Goal: Task Accomplishment & Management: Use online tool/utility

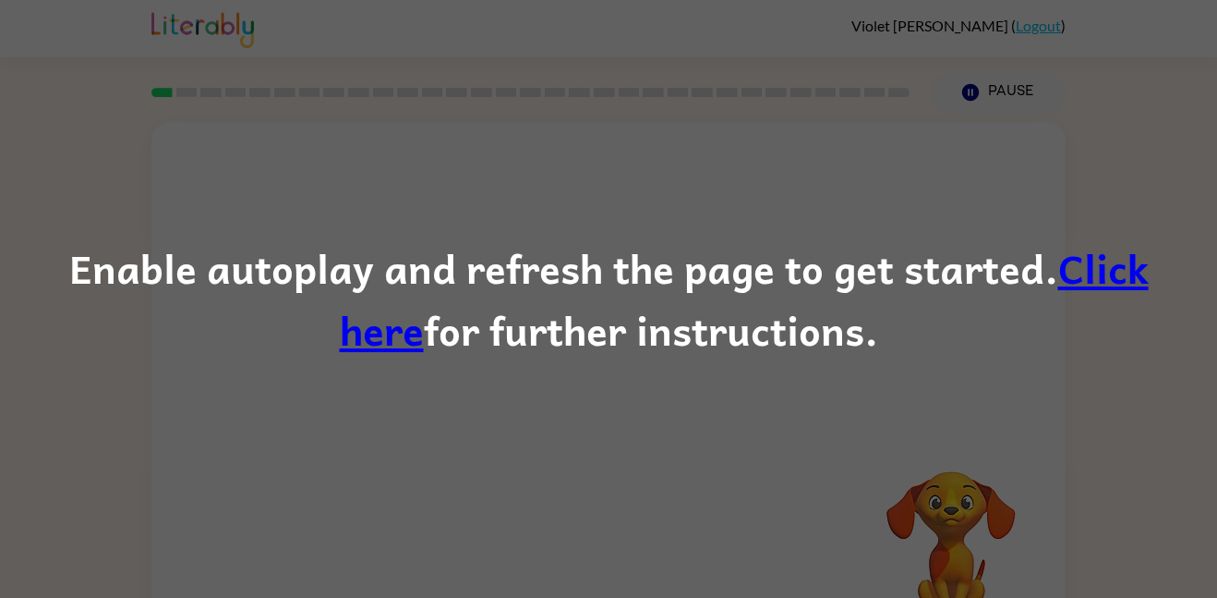
click at [1059, 282] on link "Click here" at bounding box center [744, 298] width 809 height 125
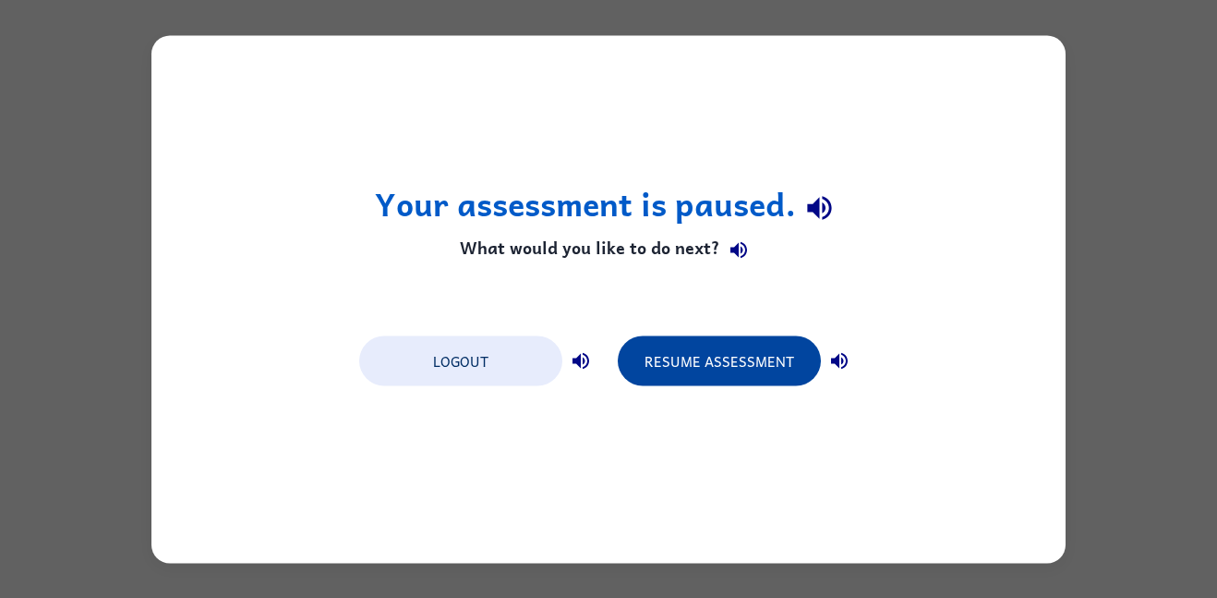
click at [671, 349] on button "Resume Assessment" at bounding box center [719, 360] width 203 height 50
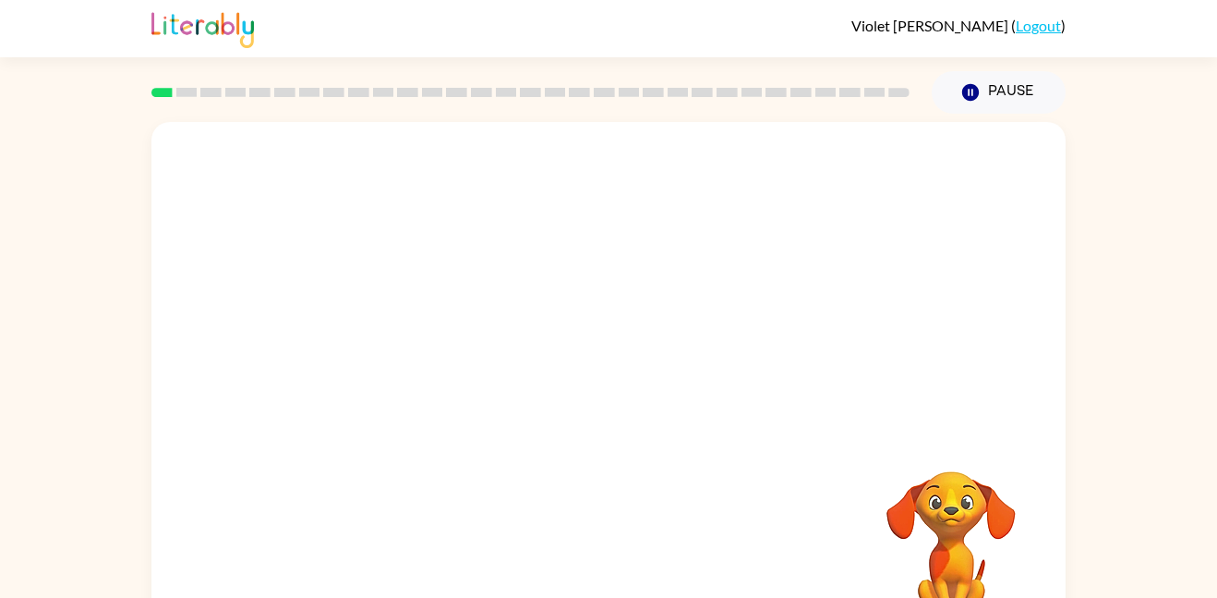
scroll to position [9, 0]
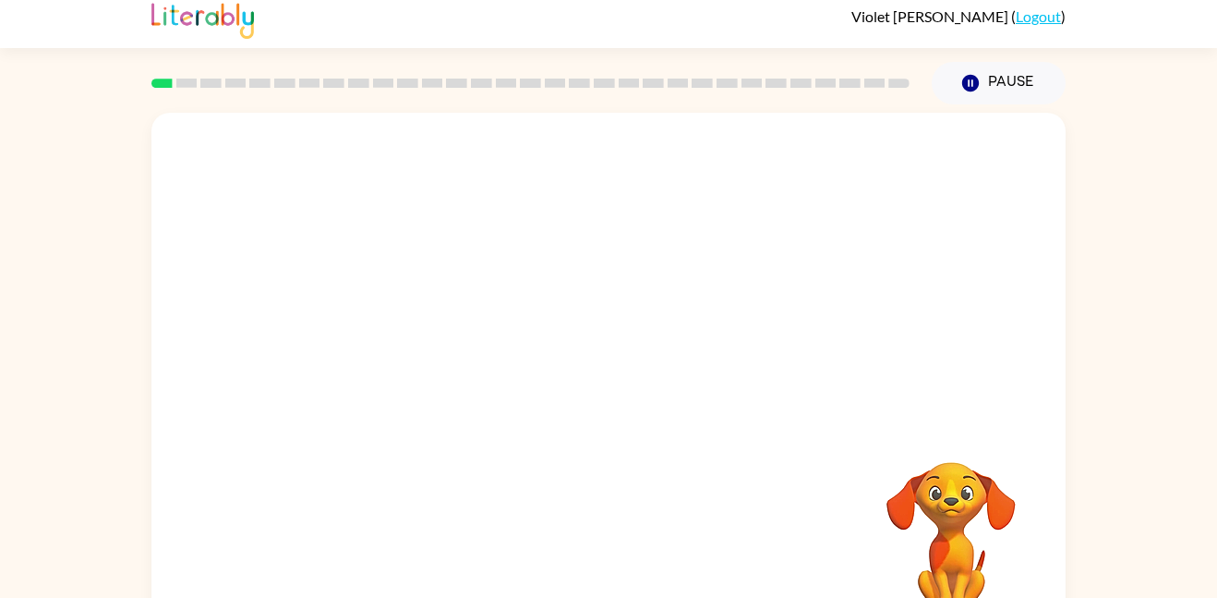
click at [423, 440] on div "Your browser must support playing .mp4 files to use Literably. Please try using…" at bounding box center [608, 376] width 914 height 527
click at [566, 417] on div "Your browser must support playing .mp4 files to use Literably. Please try using…" at bounding box center [608, 376] width 914 height 527
click at [624, 360] on button "button" at bounding box center [609, 385] width 118 height 67
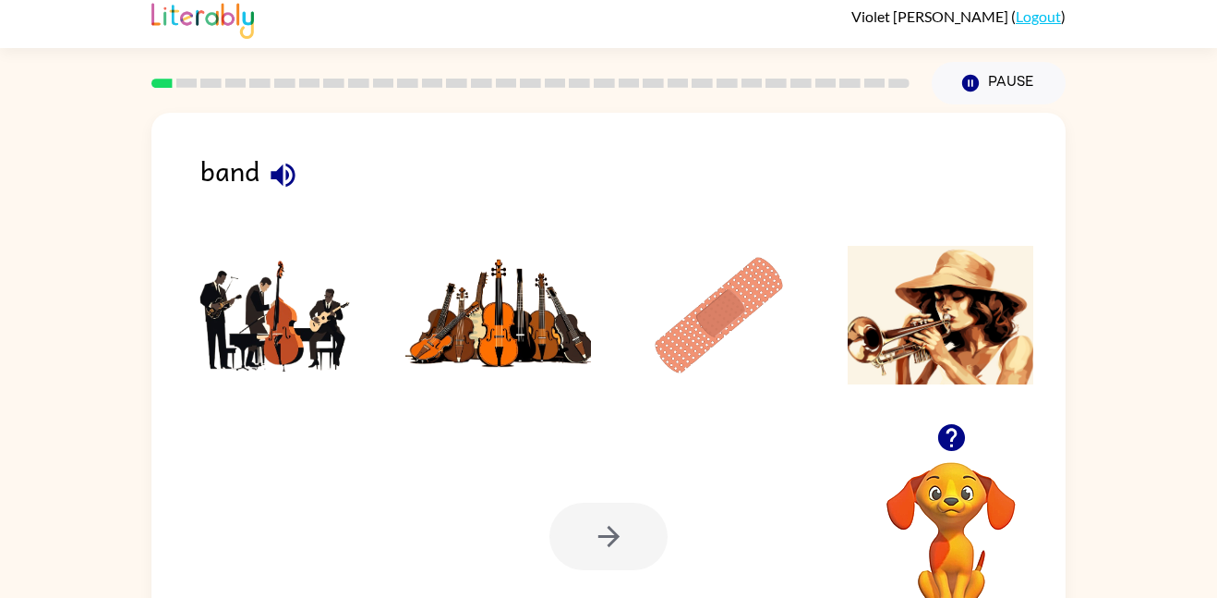
click at [282, 179] on icon "button" at bounding box center [283, 175] width 24 height 24
click at [296, 312] on img at bounding box center [277, 315] width 187 height 139
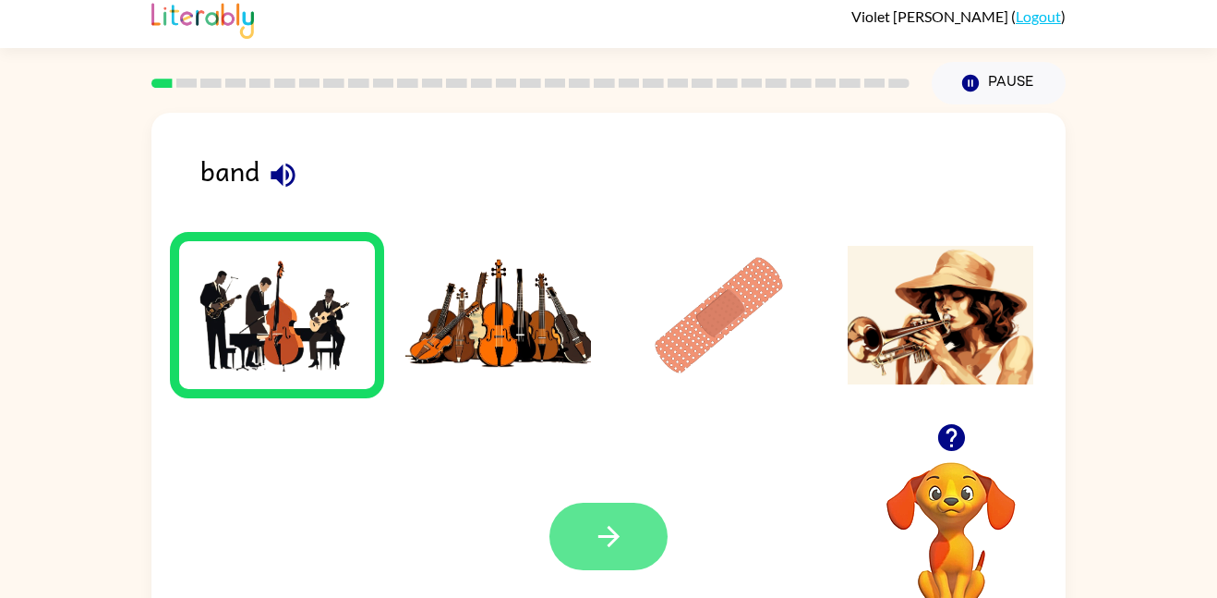
click at [597, 528] on icon "button" at bounding box center [609, 536] width 32 height 32
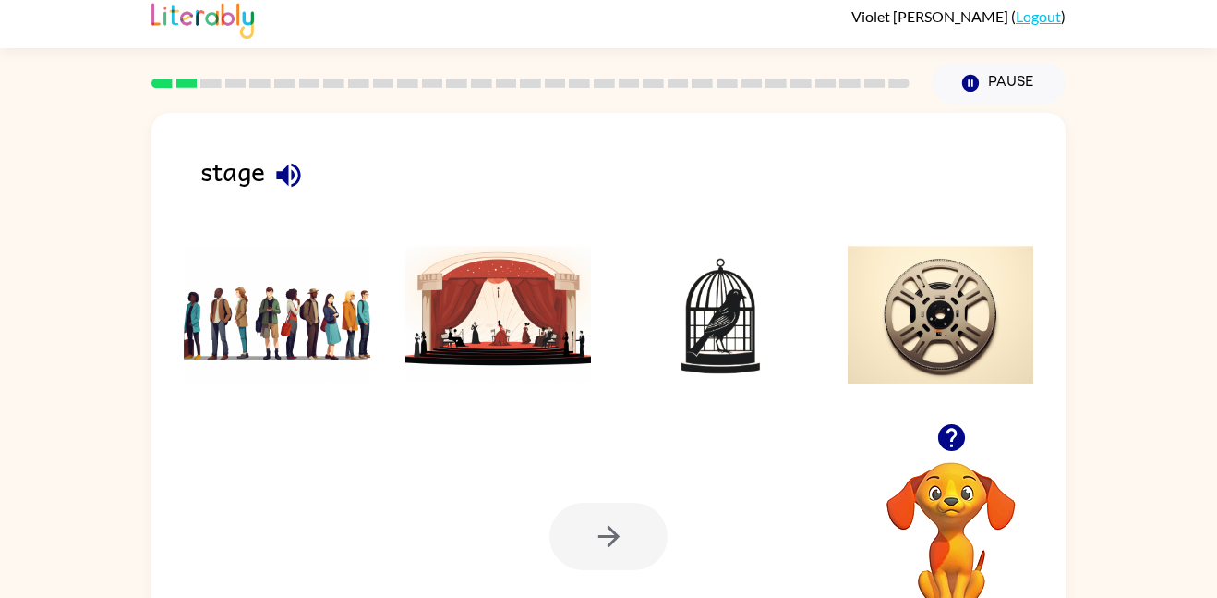
click at [586, 346] on img at bounding box center [498, 315] width 187 height 139
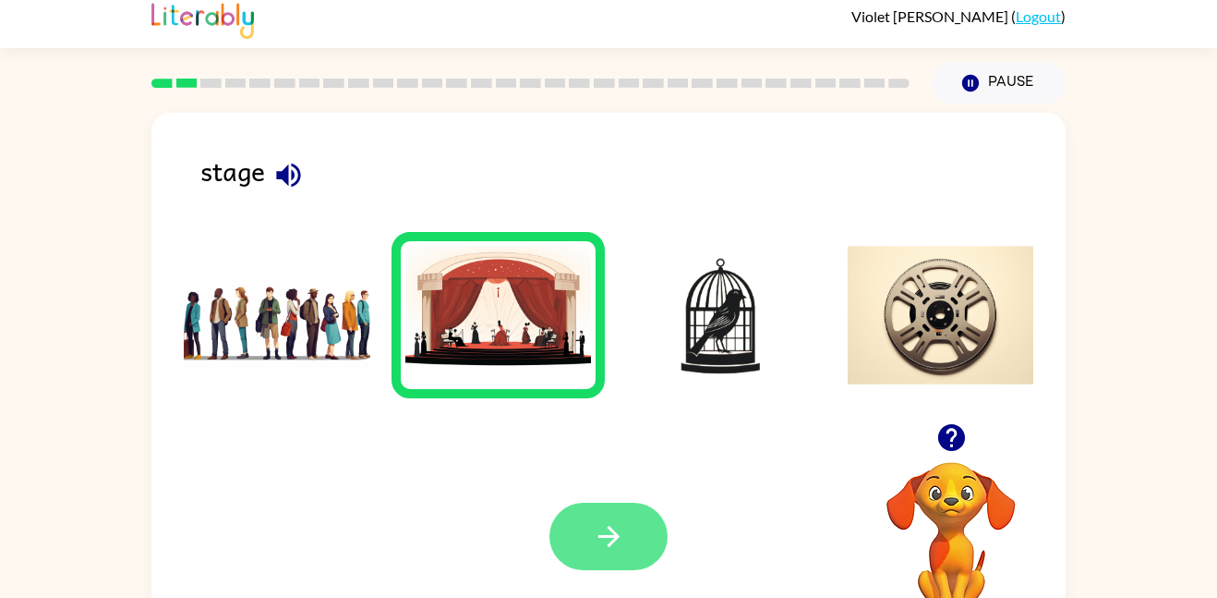
click at [627, 517] on button "button" at bounding box center [609, 535] width 118 height 67
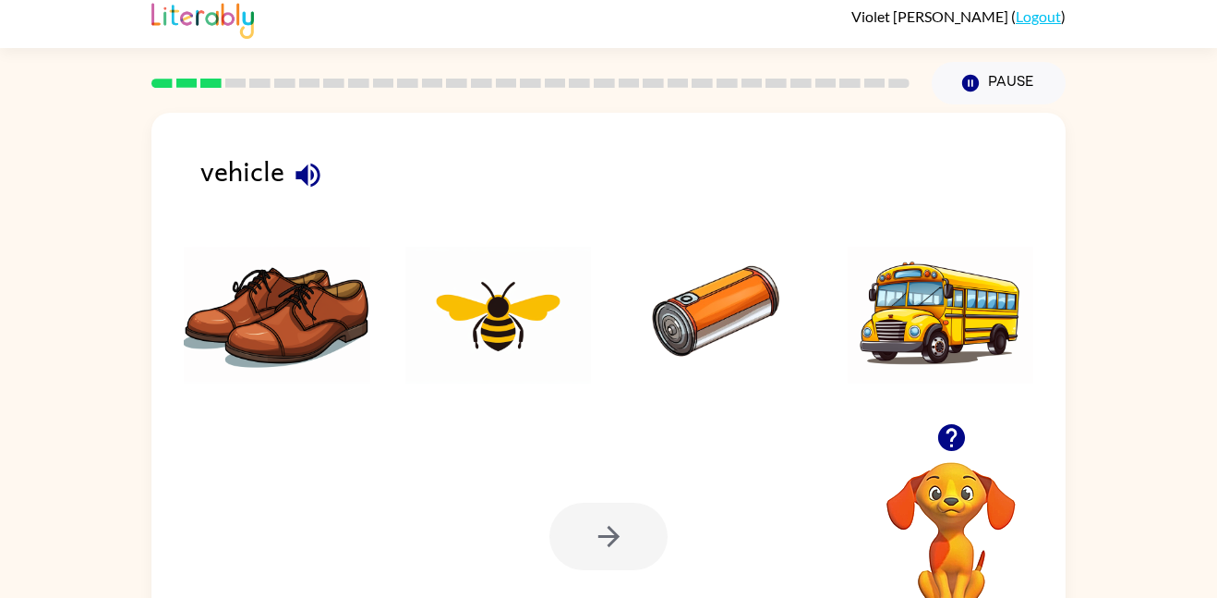
click at [313, 174] on icon "button" at bounding box center [308, 175] width 32 height 32
click at [906, 303] on img at bounding box center [941, 315] width 187 height 139
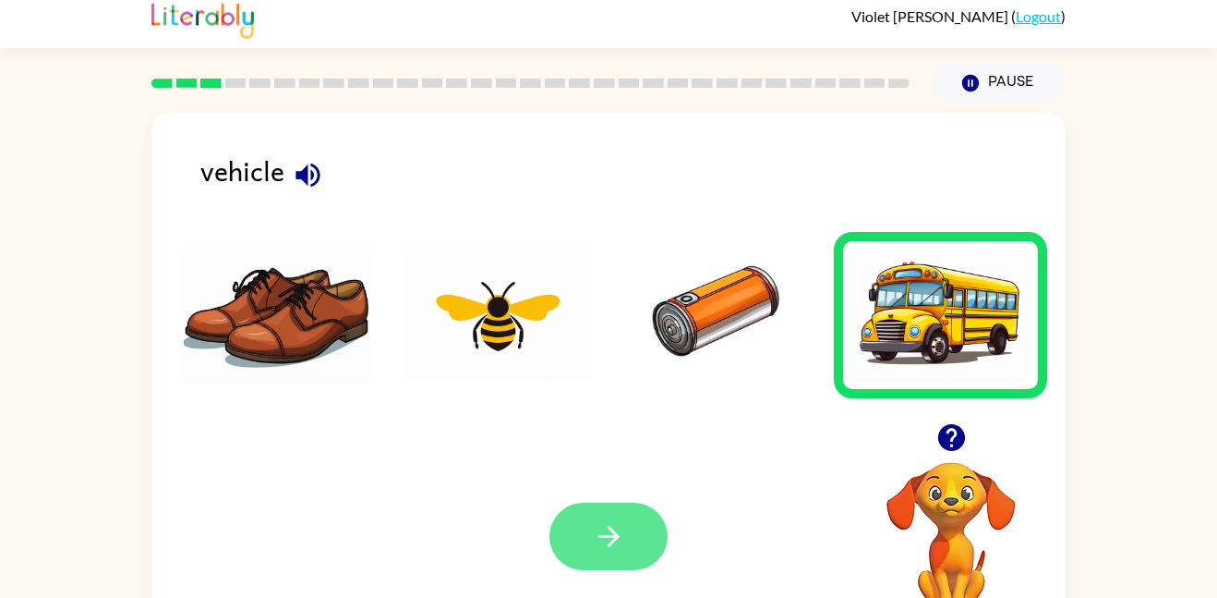
click at [573, 539] on button "button" at bounding box center [609, 535] width 118 height 67
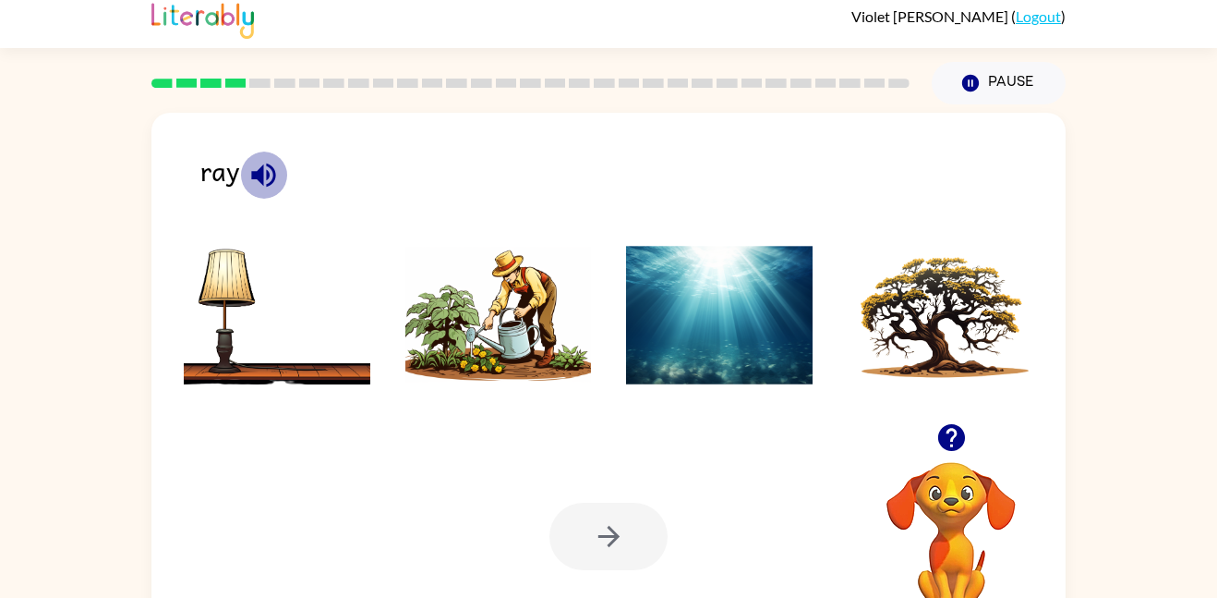
click at [263, 151] on button "button" at bounding box center [263, 174] width 47 height 47
click at [263, 154] on button "button" at bounding box center [263, 174] width 47 height 47
click at [767, 270] on img at bounding box center [719, 315] width 187 height 139
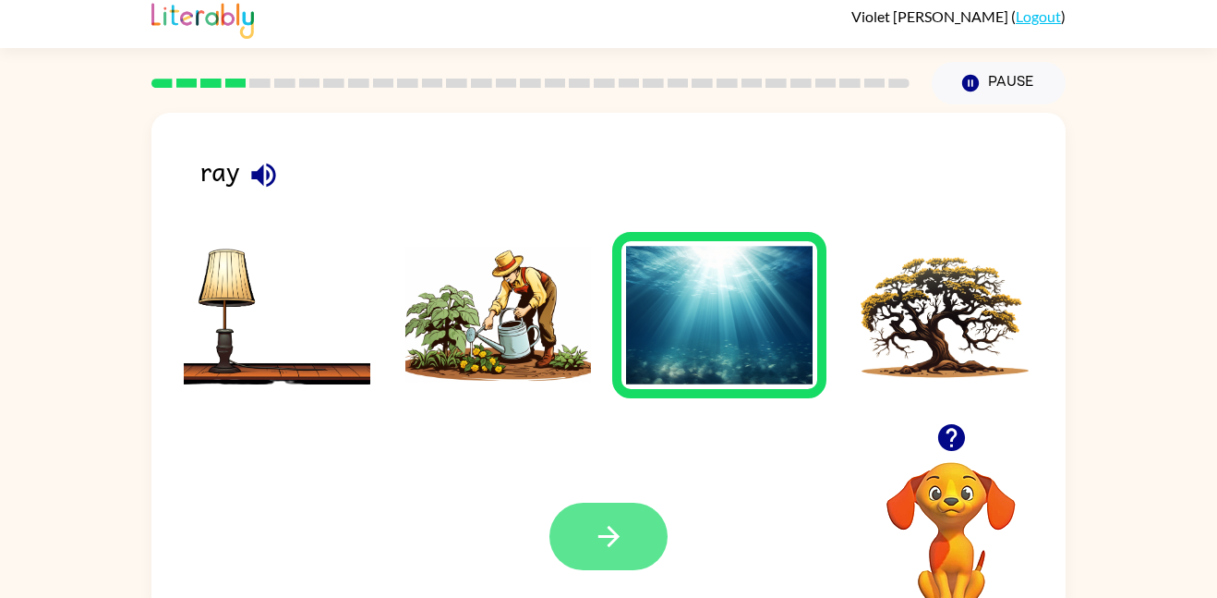
click at [622, 541] on icon "button" at bounding box center [609, 536] width 32 height 32
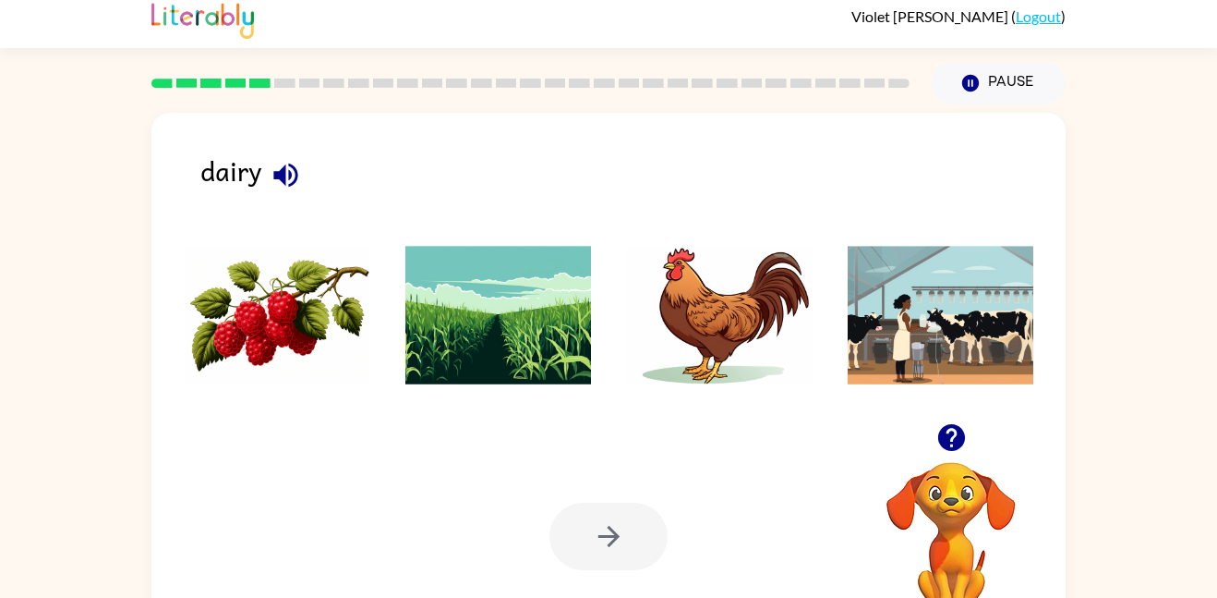
click at [294, 177] on icon "button" at bounding box center [285, 175] width 24 height 24
click at [1009, 289] on img at bounding box center [941, 315] width 187 height 139
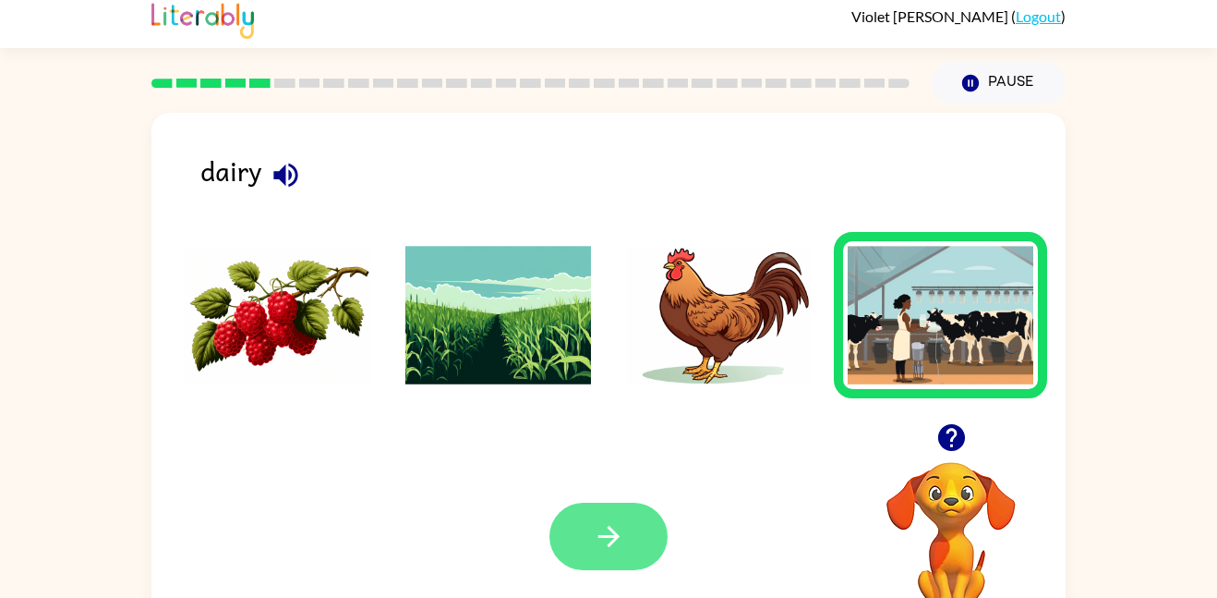
click at [615, 539] on icon "button" at bounding box center [608, 535] width 21 height 21
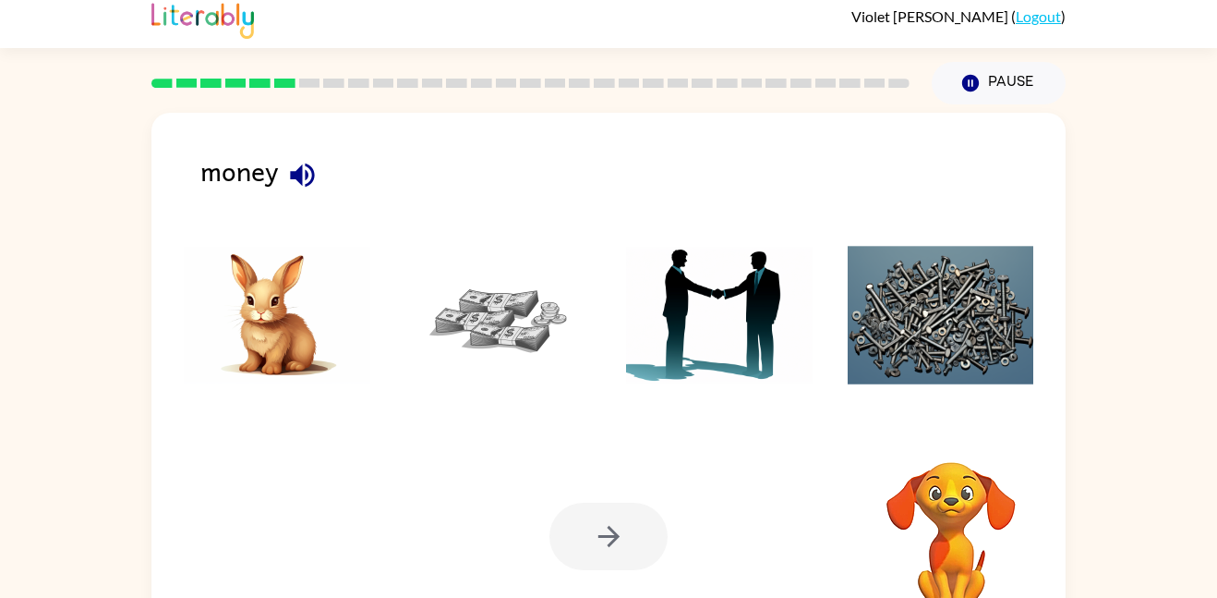
click at [483, 300] on img at bounding box center [498, 315] width 187 height 139
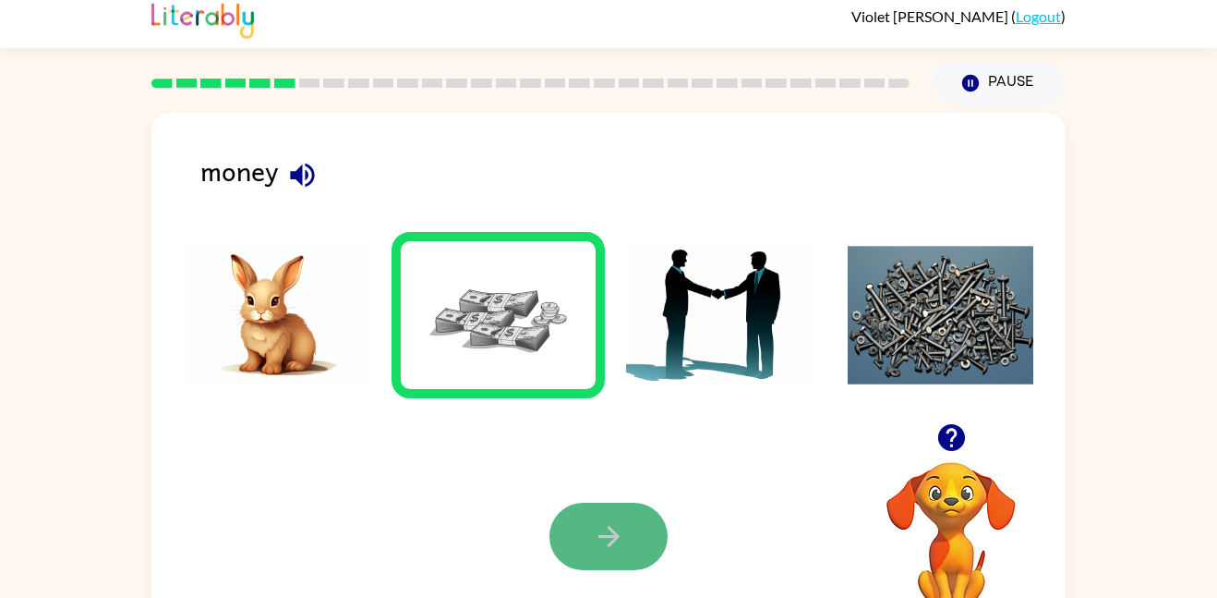
click at [657, 526] on button "button" at bounding box center [609, 535] width 118 height 67
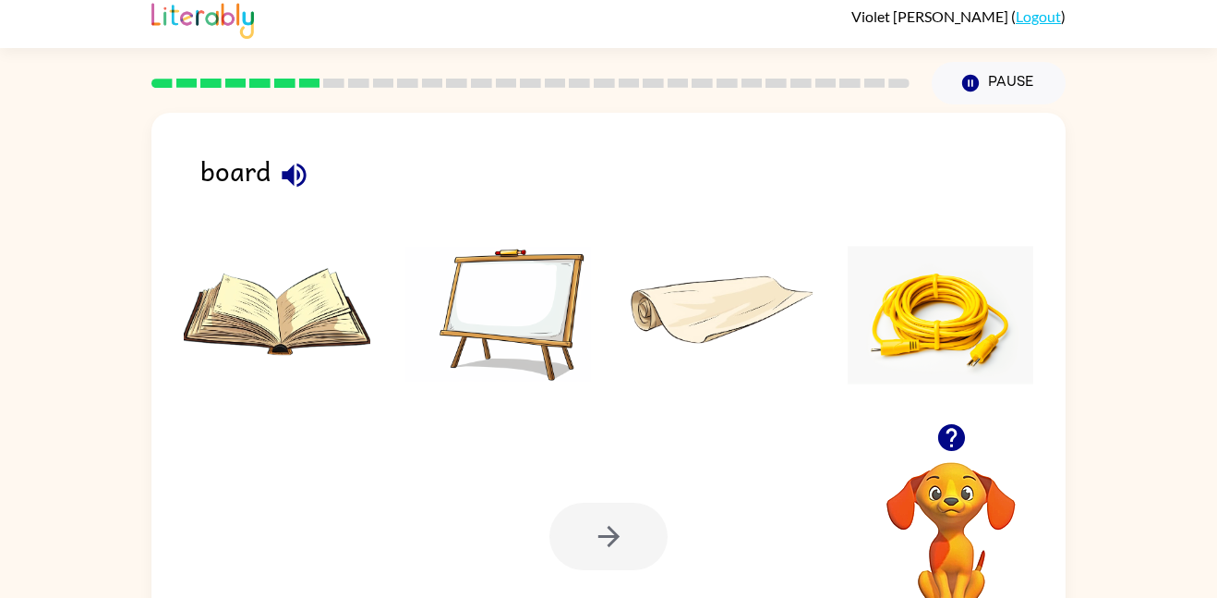
click at [257, 187] on div "board" at bounding box center [632, 179] width 865 height 58
click at [294, 180] on icon "button" at bounding box center [294, 175] width 32 height 32
click at [439, 281] on img at bounding box center [498, 315] width 187 height 139
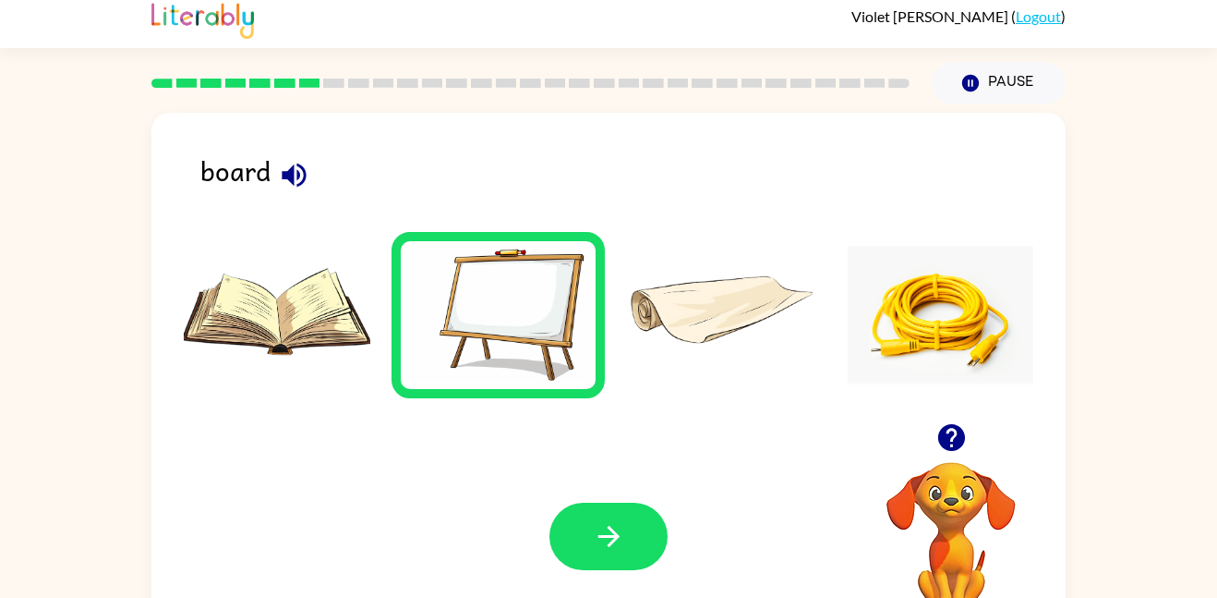
click at [620, 592] on div "Your browser must support playing .mp4 files to use Literably. Please try using…" at bounding box center [608, 536] width 914 height 208
click at [595, 516] on button "button" at bounding box center [609, 535] width 118 height 67
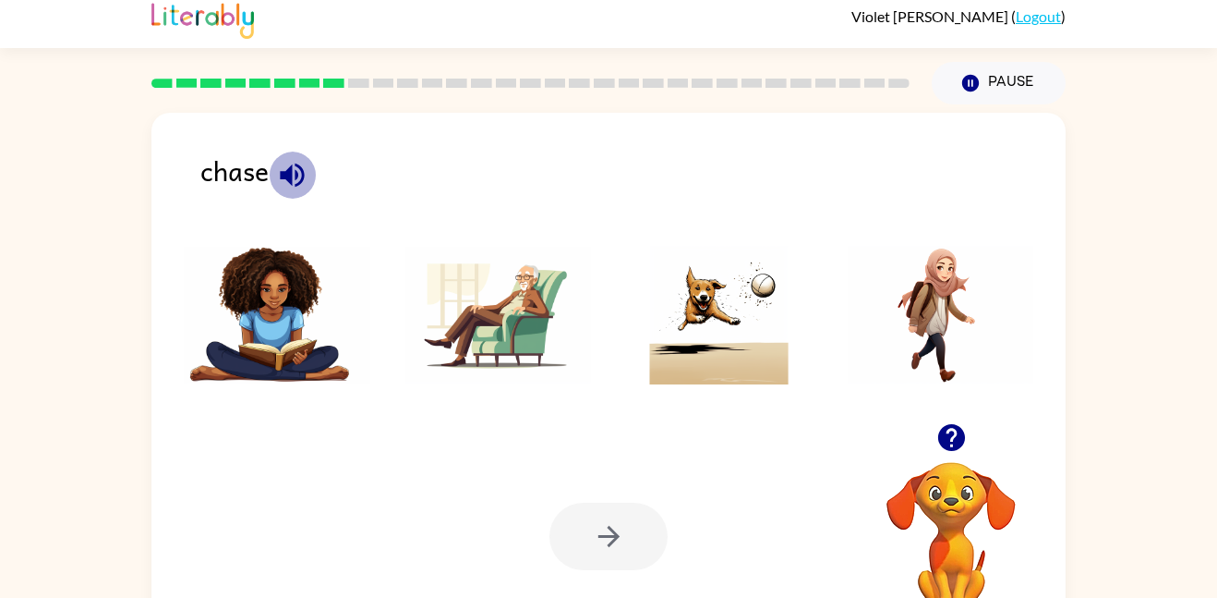
click at [284, 163] on icon "button" at bounding box center [292, 175] width 32 height 32
click at [772, 368] on img at bounding box center [719, 315] width 187 height 139
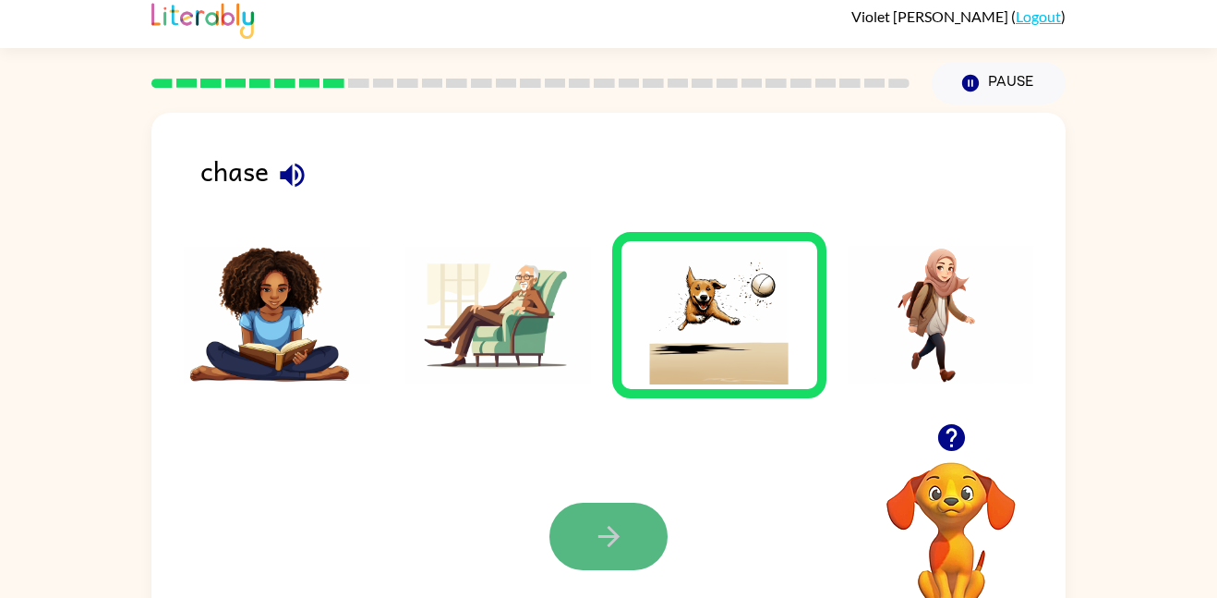
click at [608, 526] on icon "button" at bounding box center [608, 535] width 21 height 21
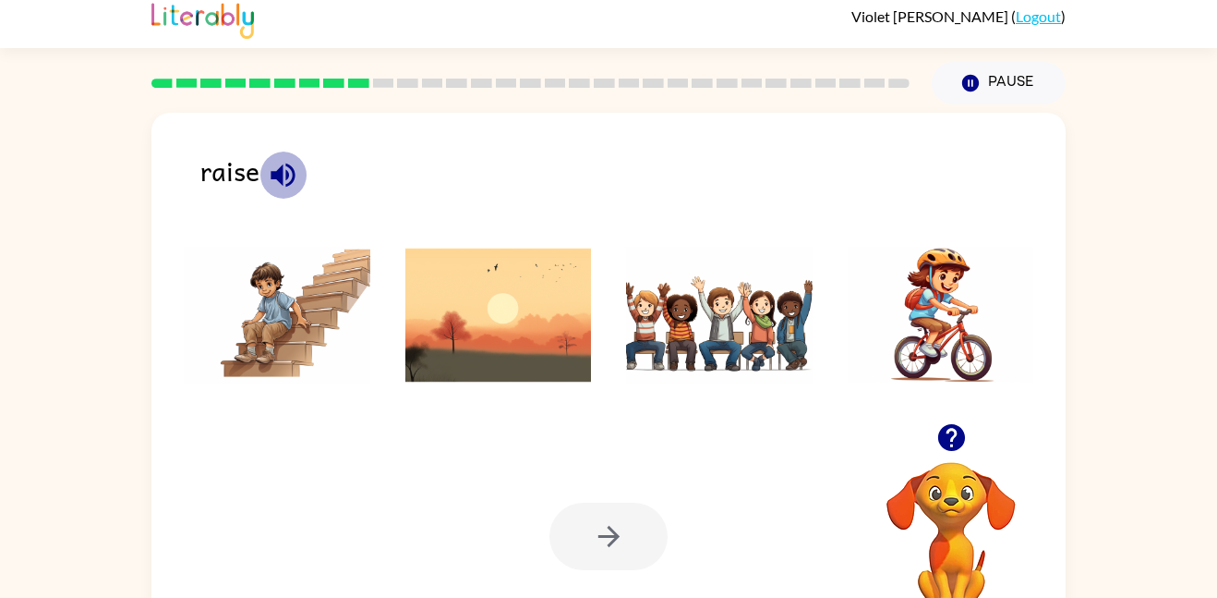
click at [272, 167] on icon "button" at bounding box center [283, 175] width 32 height 32
click at [714, 296] on img at bounding box center [719, 315] width 187 height 139
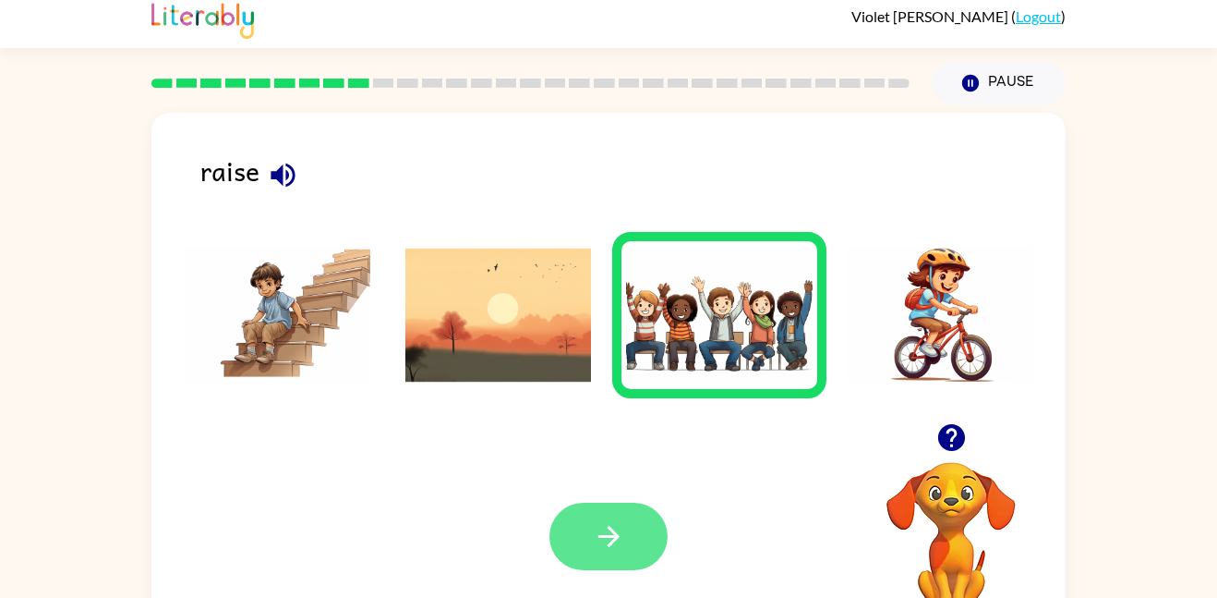
click at [609, 526] on icon "button" at bounding box center [608, 535] width 21 height 21
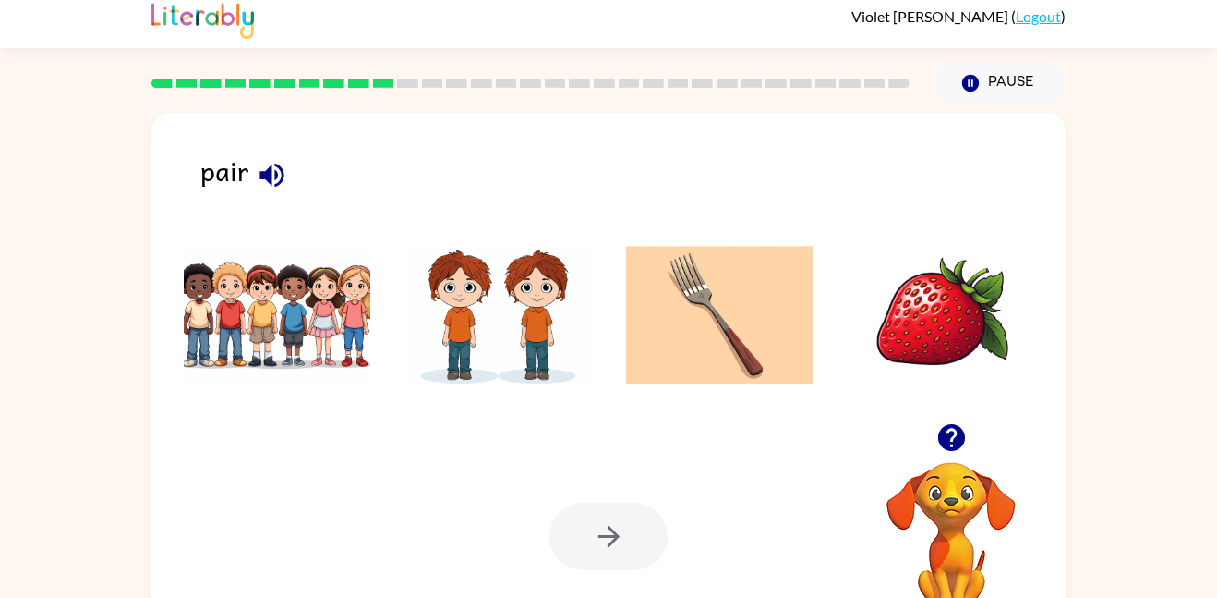
click at [252, 163] on button "button" at bounding box center [271, 174] width 47 height 47
click at [503, 287] on img at bounding box center [498, 315] width 187 height 139
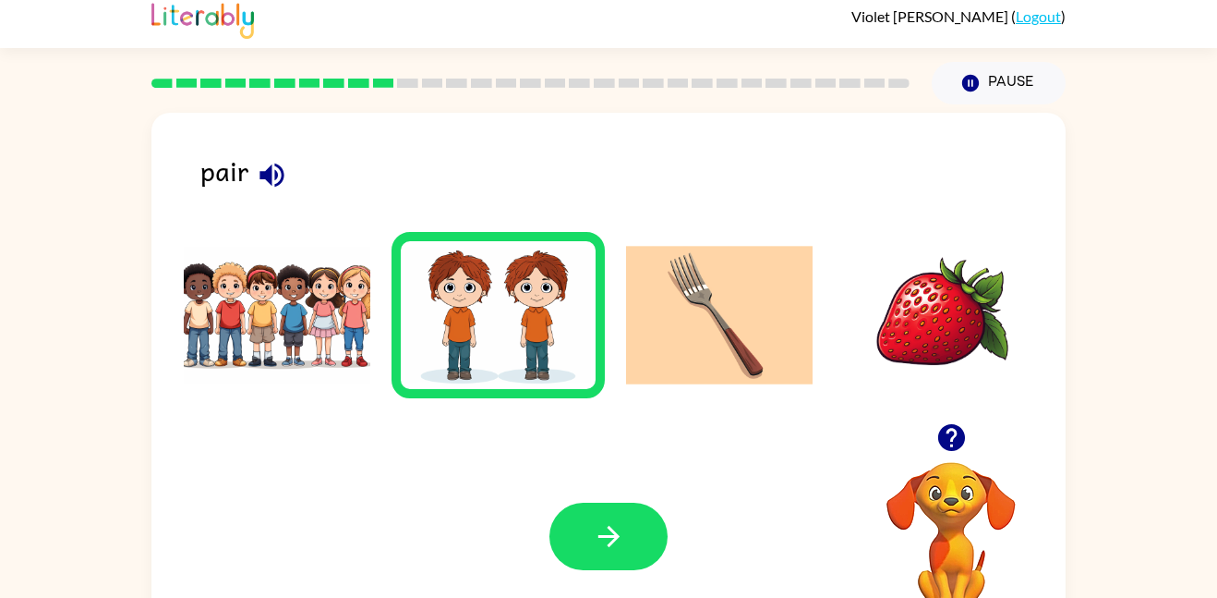
click at [555, 499] on div "Your browser must support playing .mp4 files to use Literably. Please try using…" at bounding box center [608, 536] width 914 height 208
click at [581, 511] on button "button" at bounding box center [609, 535] width 118 height 67
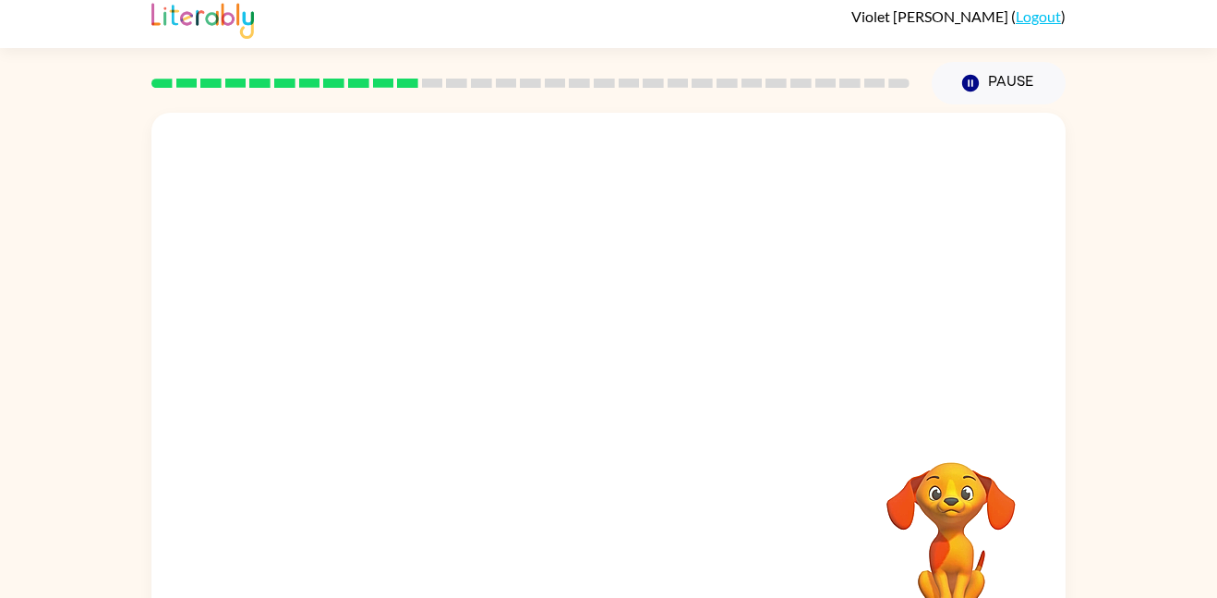
click at [581, 511] on div "Your browser must support playing .mp4 files to use Literably. Please try using…" at bounding box center [608, 376] width 914 height 527
click at [557, 373] on button "button" at bounding box center [609, 385] width 118 height 67
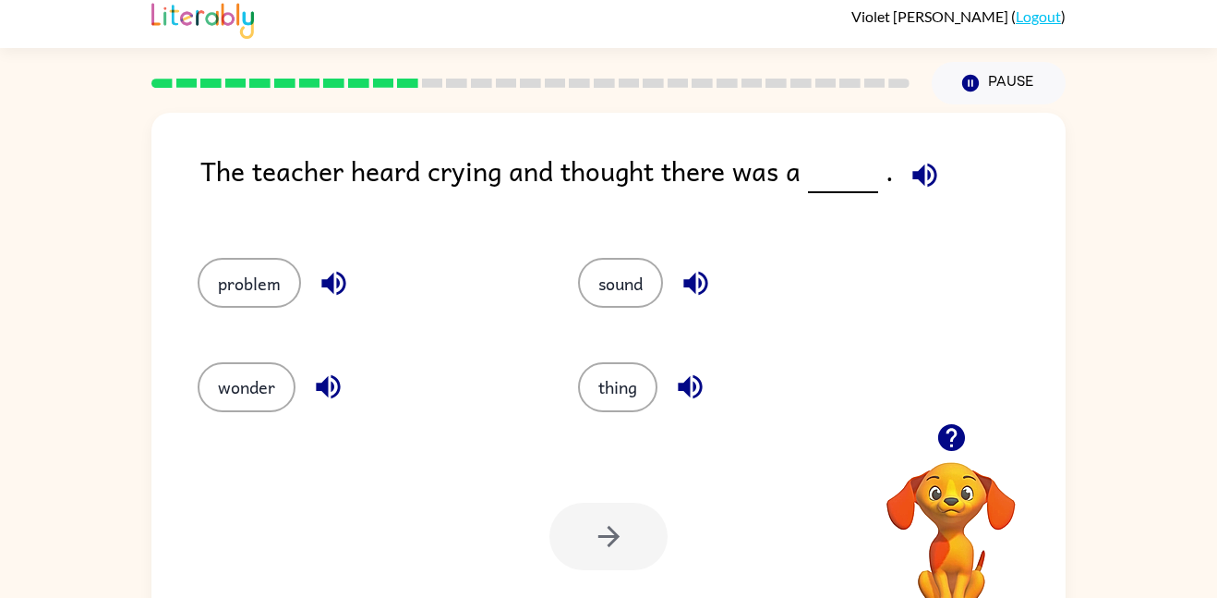
click at [557, 373] on div "thing" at bounding box center [733, 378] width 380 height 103
click at [925, 182] on icon "button" at bounding box center [924, 175] width 24 height 24
click at [259, 303] on button "problem" at bounding box center [249, 283] width 103 height 50
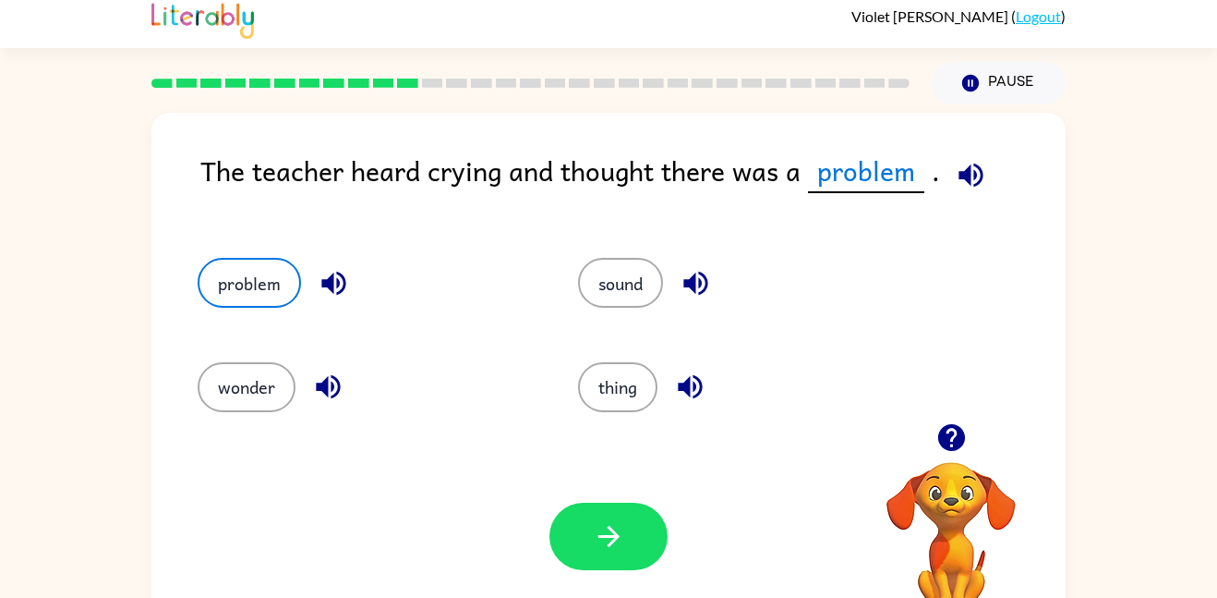
click at [344, 298] on icon "button" at bounding box center [334, 283] width 32 height 32
click at [658, 542] on button "button" at bounding box center [609, 535] width 118 height 67
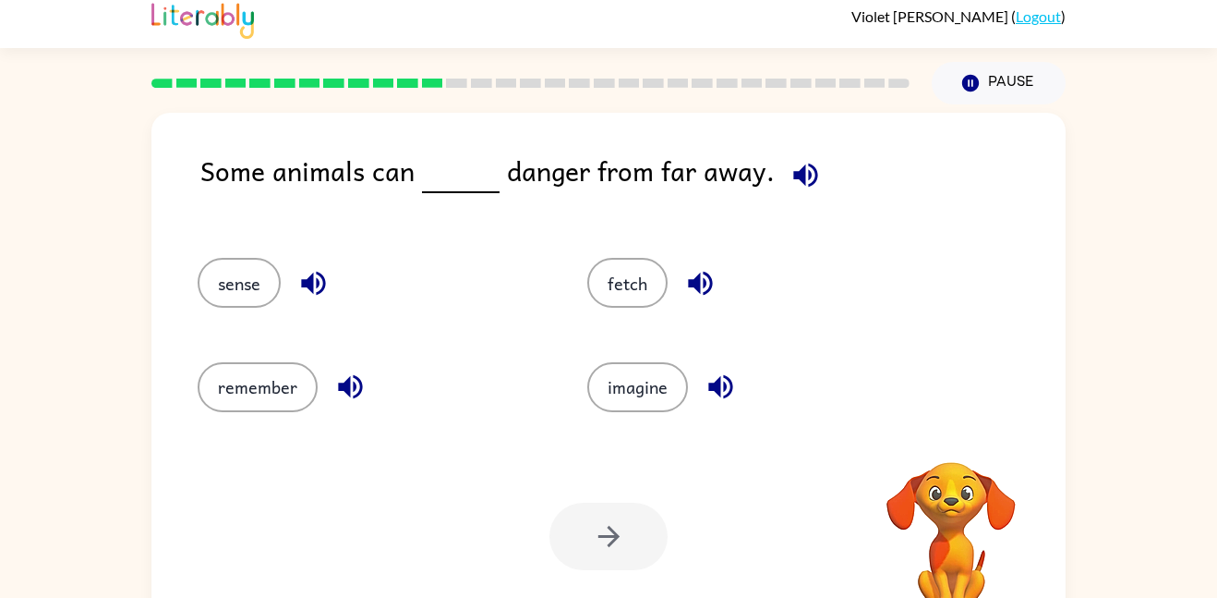
click at [804, 156] on button "button" at bounding box center [805, 174] width 47 height 47
click at [346, 393] on icon "button" at bounding box center [350, 387] width 24 height 24
click at [314, 295] on icon "button" at bounding box center [313, 283] width 32 height 32
click at [275, 291] on button "sense" at bounding box center [239, 283] width 83 height 50
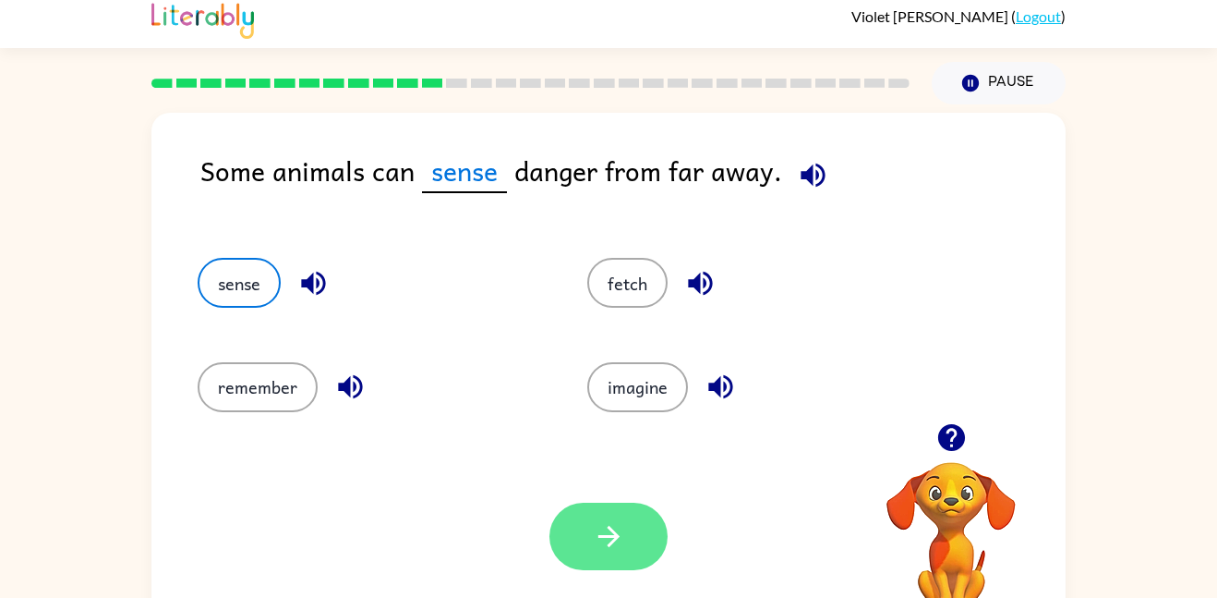
click at [613, 544] on icon "button" at bounding box center [609, 536] width 32 height 32
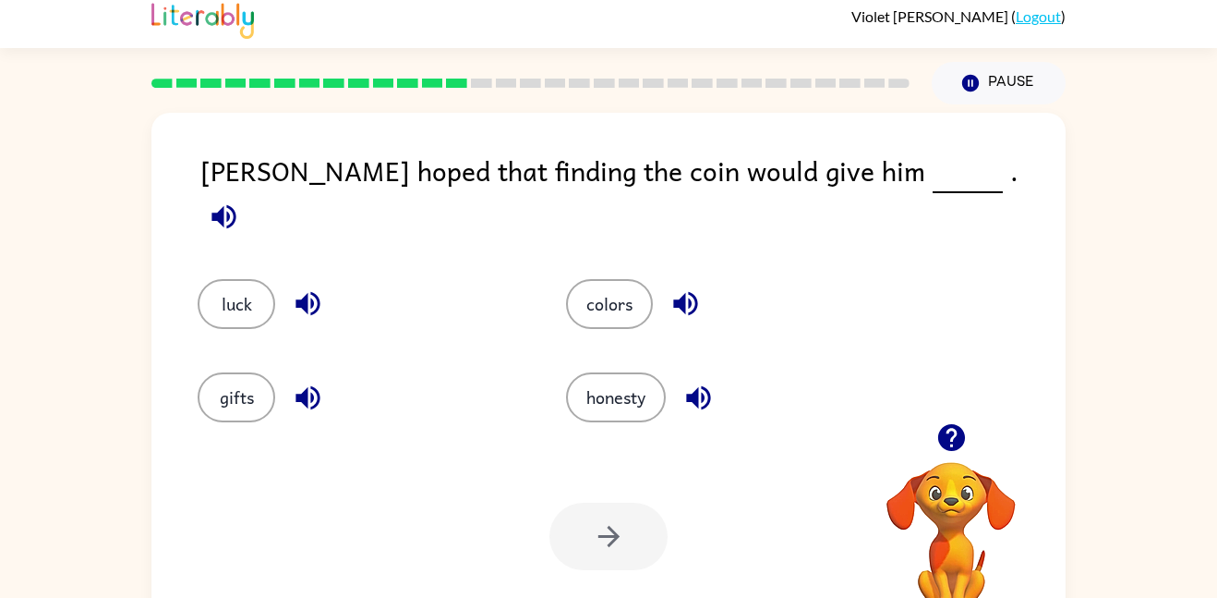
click at [236, 204] on icon "button" at bounding box center [223, 216] width 24 height 24
click at [699, 287] on icon "button" at bounding box center [686, 303] width 32 height 32
click at [316, 287] on icon "button" at bounding box center [308, 303] width 32 height 32
click at [259, 279] on button "luck" at bounding box center [237, 304] width 78 height 50
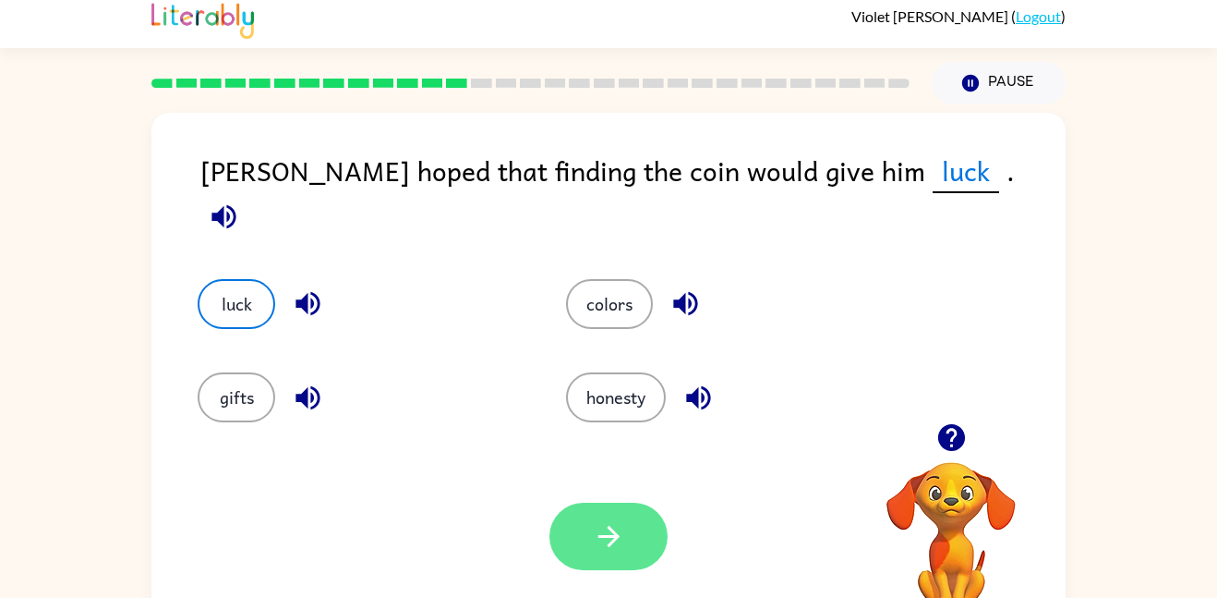
click at [627, 553] on button "button" at bounding box center [609, 535] width 118 height 67
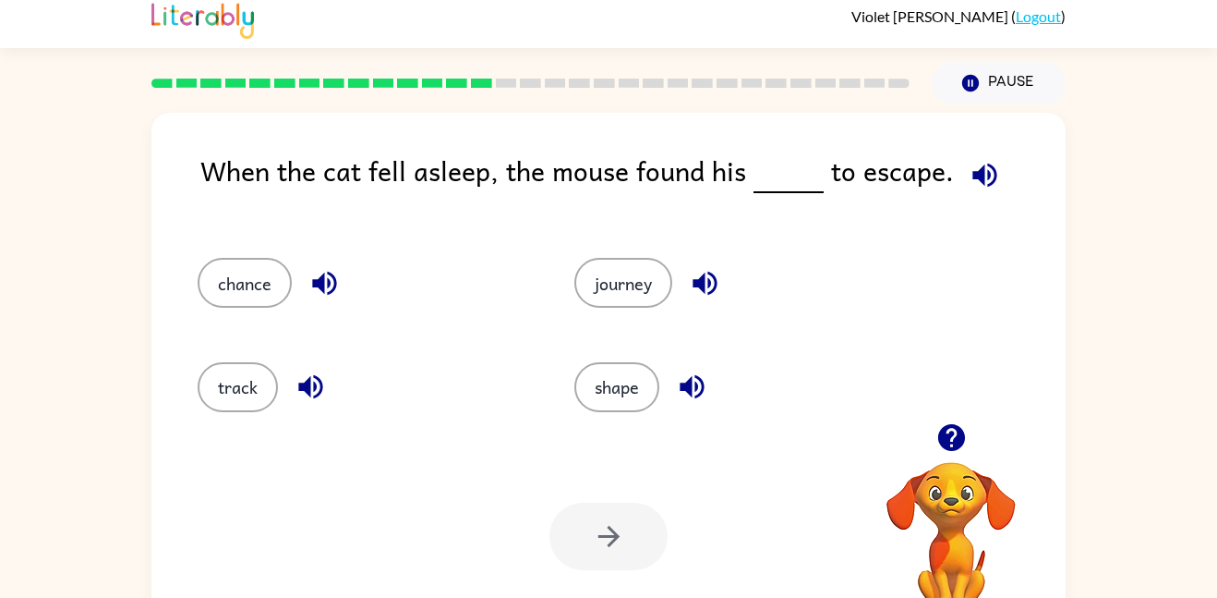
click at [989, 159] on icon "button" at bounding box center [985, 175] width 32 height 32
click at [693, 272] on icon "button" at bounding box center [705, 283] width 32 height 32
click at [679, 390] on icon "button" at bounding box center [692, 386] width 32 height 32
click at [323, 395] on icon "button" at bounding box center [311, 386] width 32 height 32
click at [317, 285] on icon "button" at bounding box center [324, 284] width 24 height 24
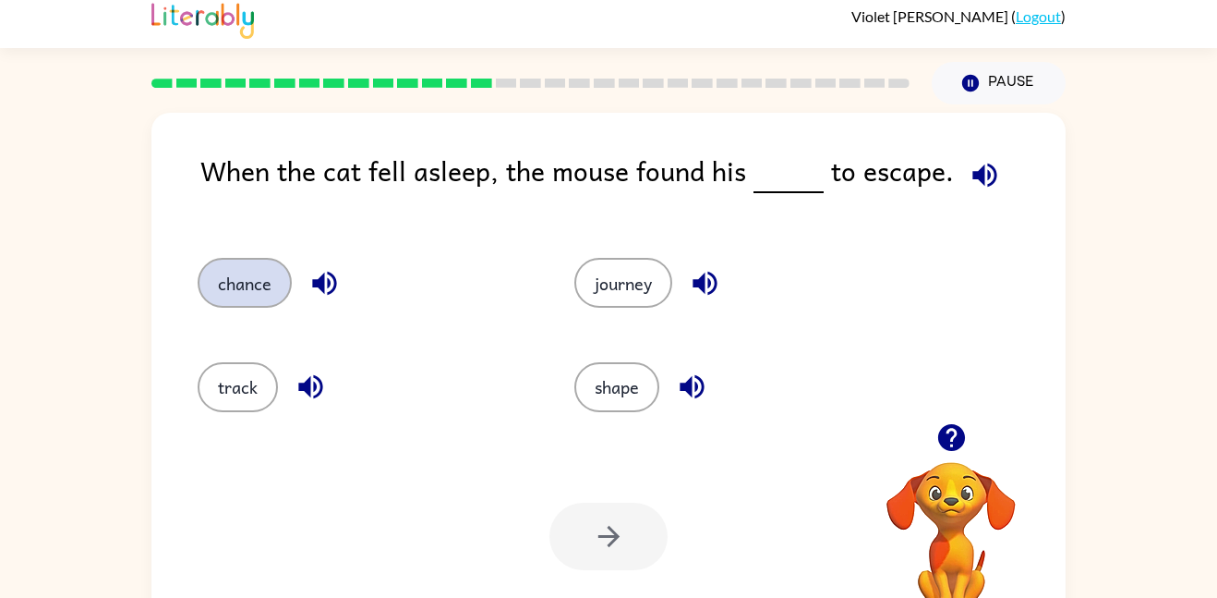
click at [232, 264] on button "chance" at bounding box center [245, 283] width 94 height 50
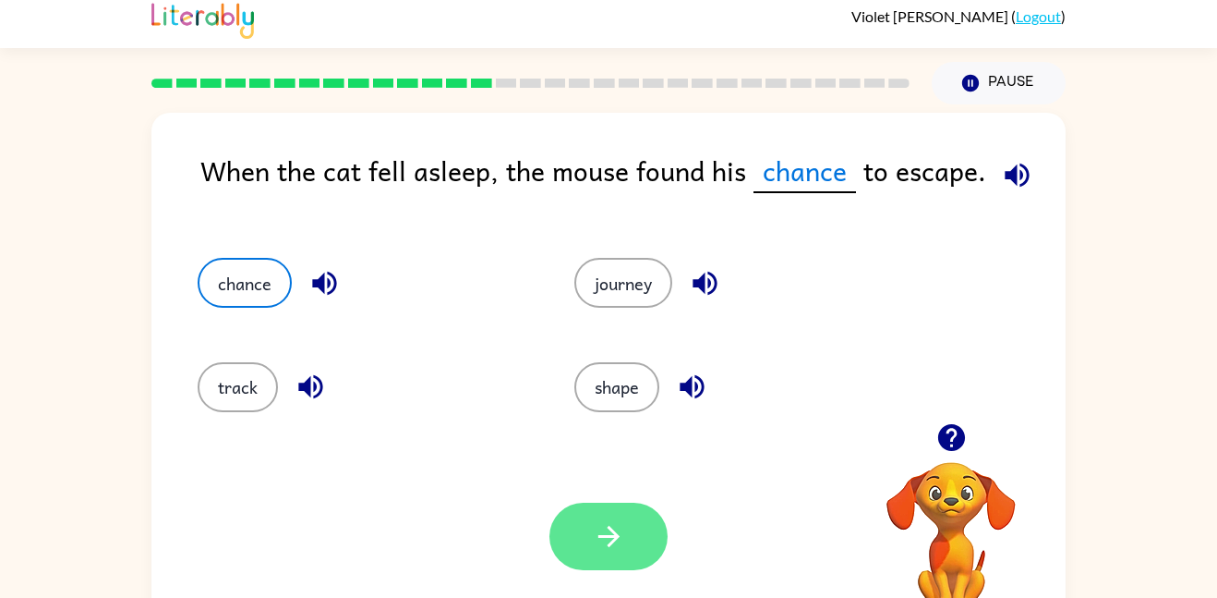
click at [572, 506] on button "button" at bounding box center [609, 535] width 118 height 67
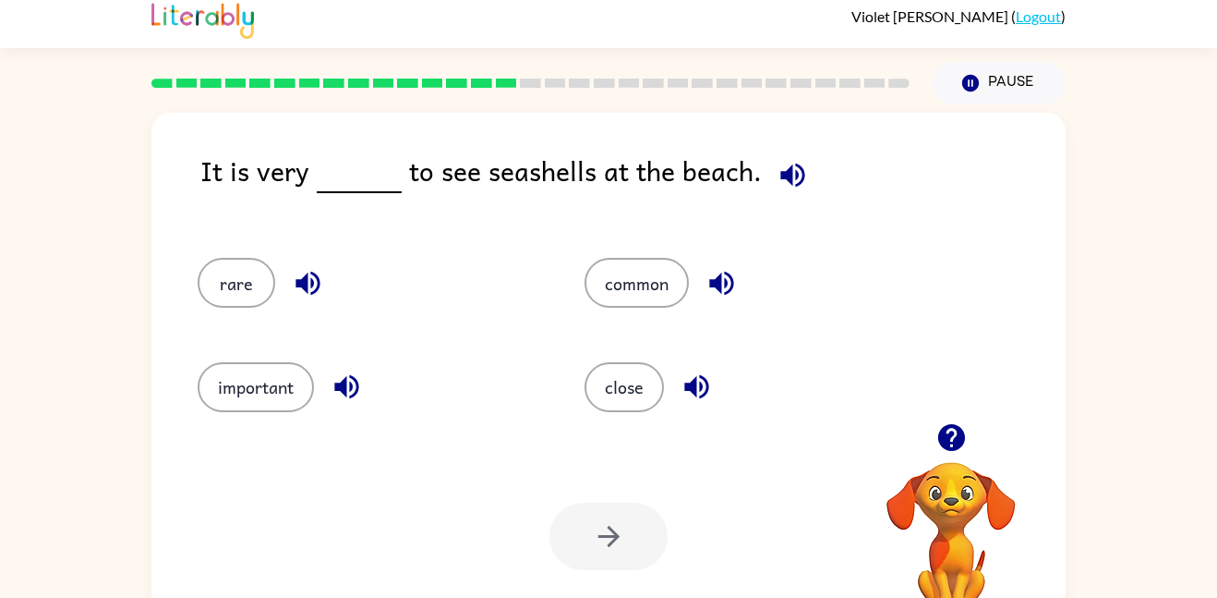
click at [791, 159] on icon "button" at bounding box center [793, 175] width 32 height 32
click at [672, 292] on button "common" at bounding box center [637, 283] width 104 height 50
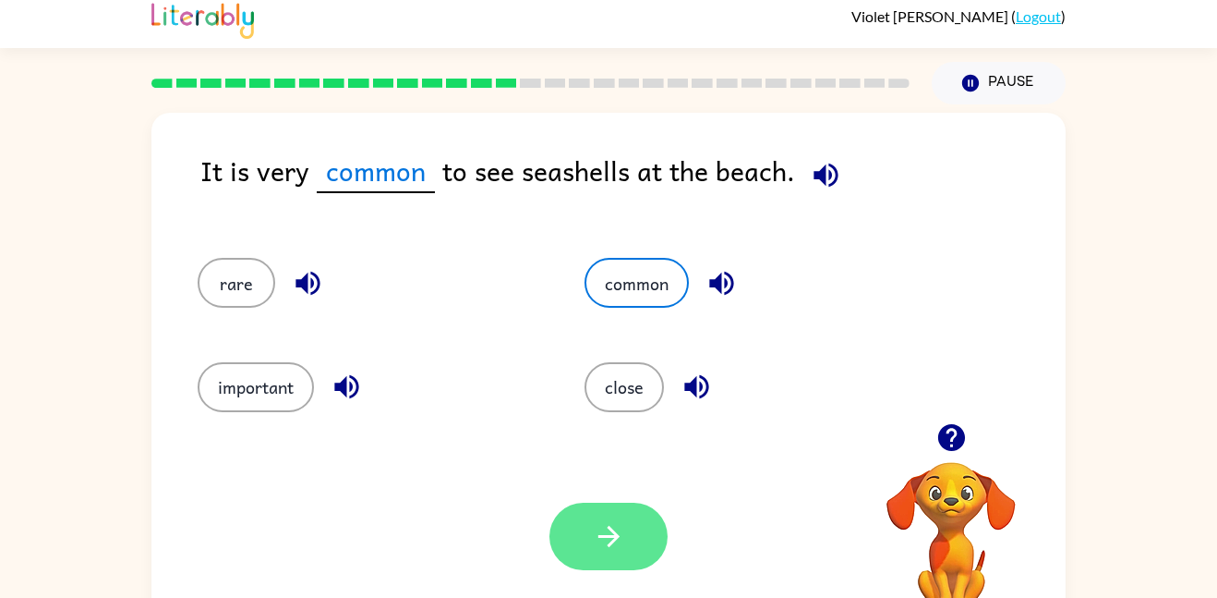
click at [603, 553] on button "button" at bounding box center [609, 535] width 118 height 67
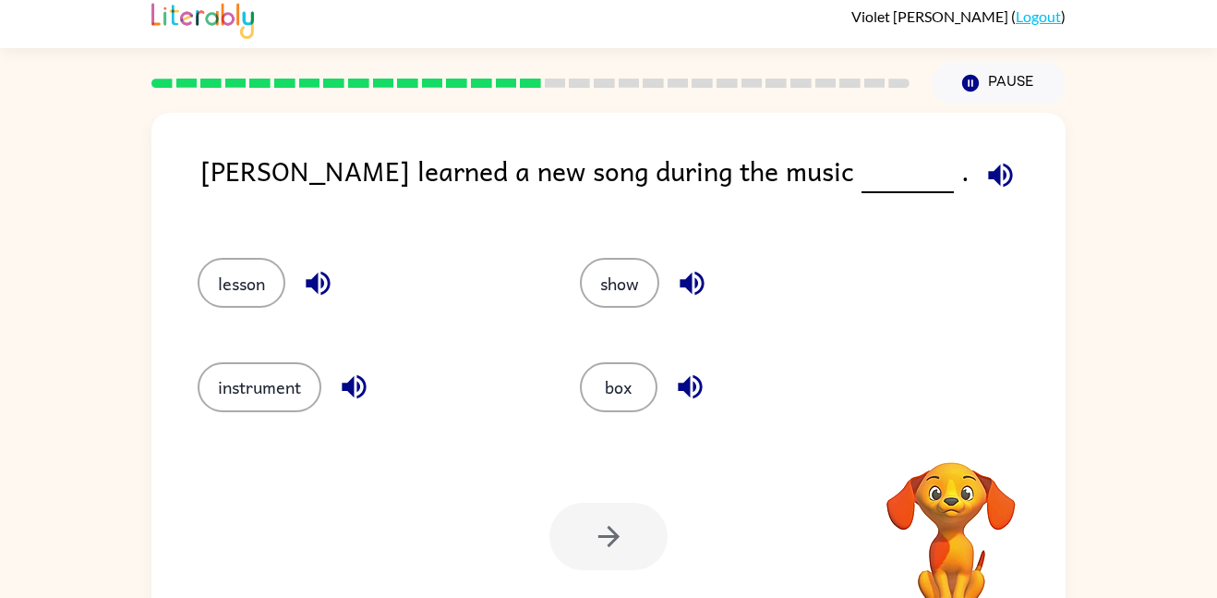
click at [988, 178] on icon "button" at bounding box center [1000, 175] width 24 height 24
click at [682, 276] on icon "button" at bounding box center [692, 283] width 32 height 32
click at [692, 392] on icon "button" at bounding box center [690, 386] width 32 height 32
click at [323, 379] on div "instrument" at bounding box center [368, 387] width 340 height 50
click at [308, 279] on icon "button" at bounding box center [318, 284] width 24 height 24
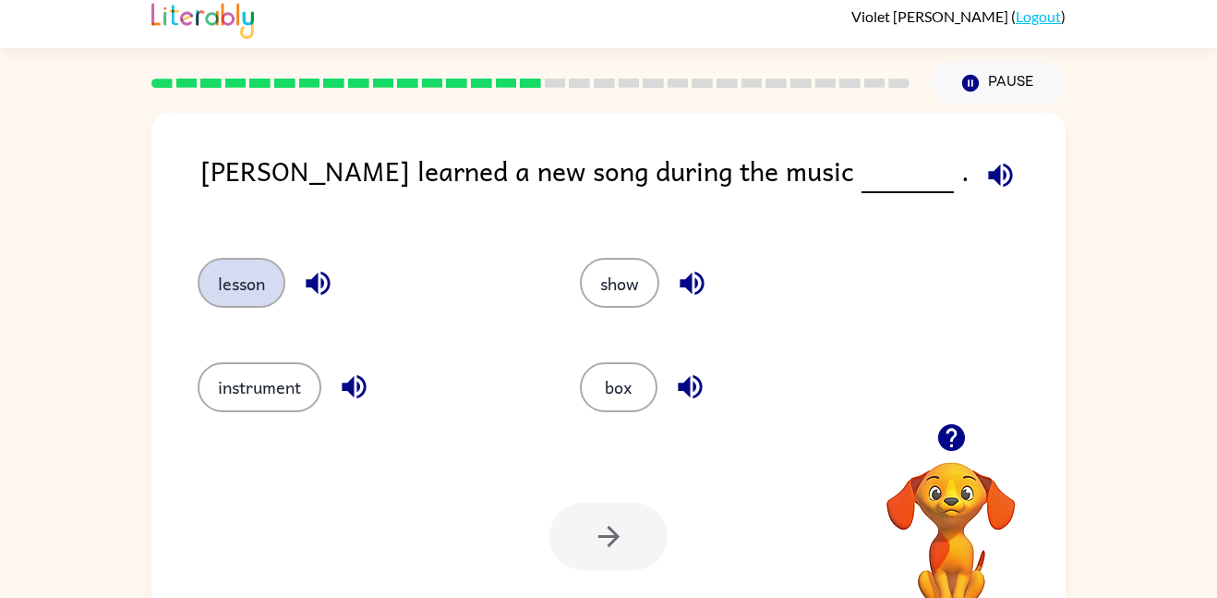
click at [266, 259] on button "lesson" at bounding box center [242, 283] width 88 height 50
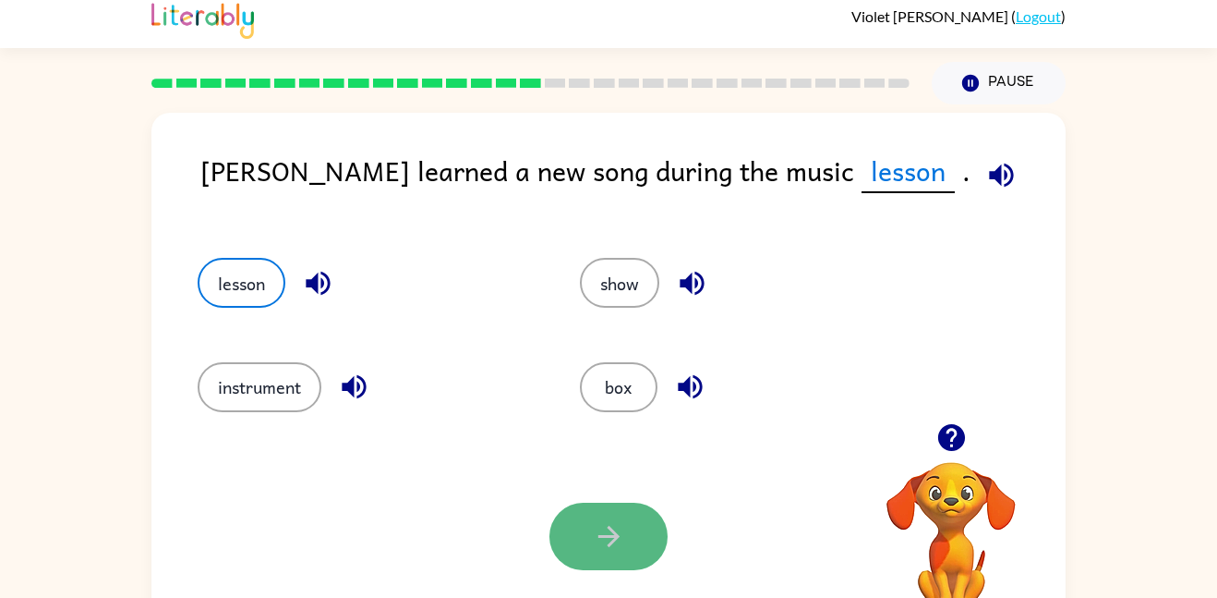
click at [598, 527] on icon "button" at bounding box center [609, 536] width 32 height 32
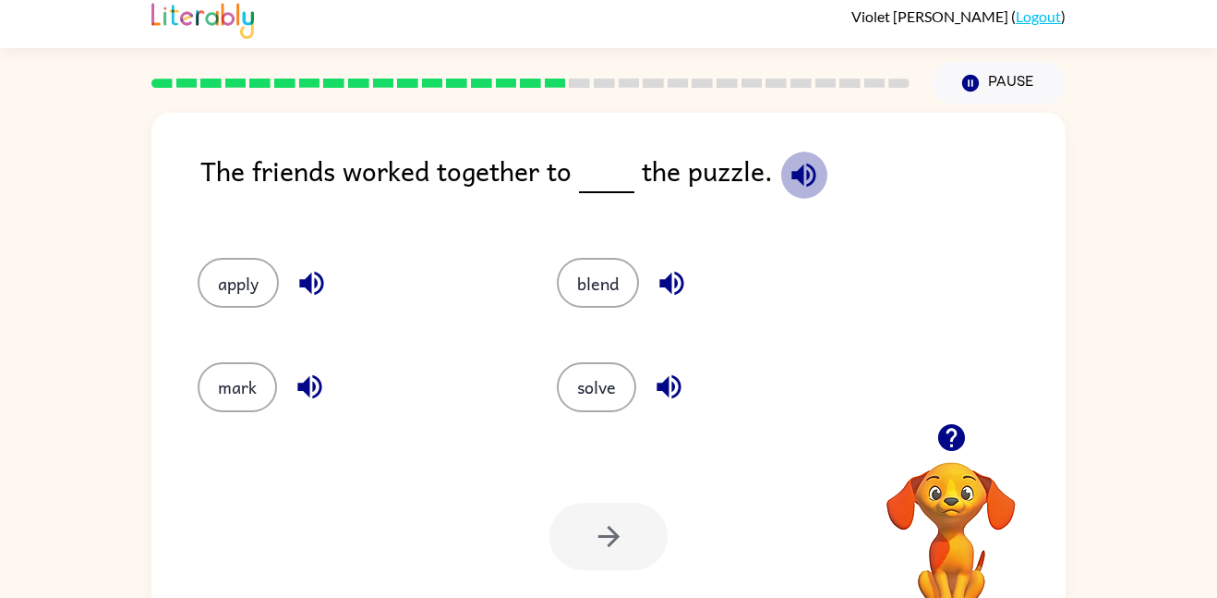
click at [803, 185] on icon "button" at bounding box center [803, 175] width 24 height 24
click at [313, 262] on button "button" at bounding box center [311, 283] width 47 height 47
click at [294, 389] on icon "button" at bounding box center [310, 386] width 32 height 32
click at [662, 383] on icon "button" at bounding box center [669, 387] width 24 height 24
click at [616, 380] on button "solve" at bounding box center [596, 387] width 79 height 50
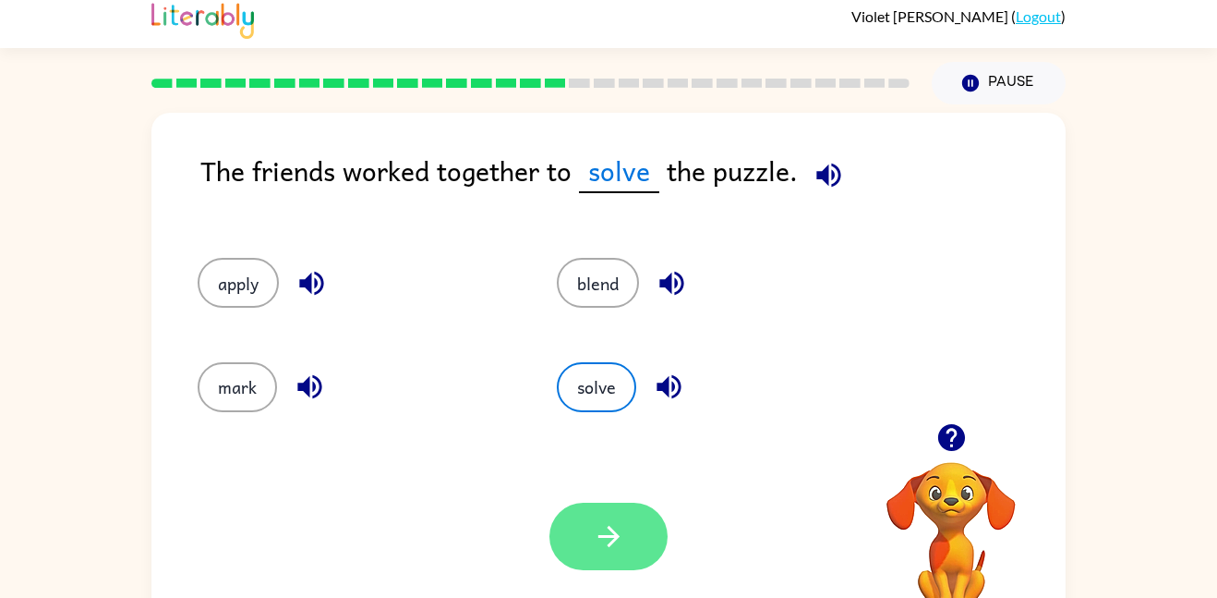
click at [597, 543] on icon "button" at bounding box center [609, 536] width 32 height 32
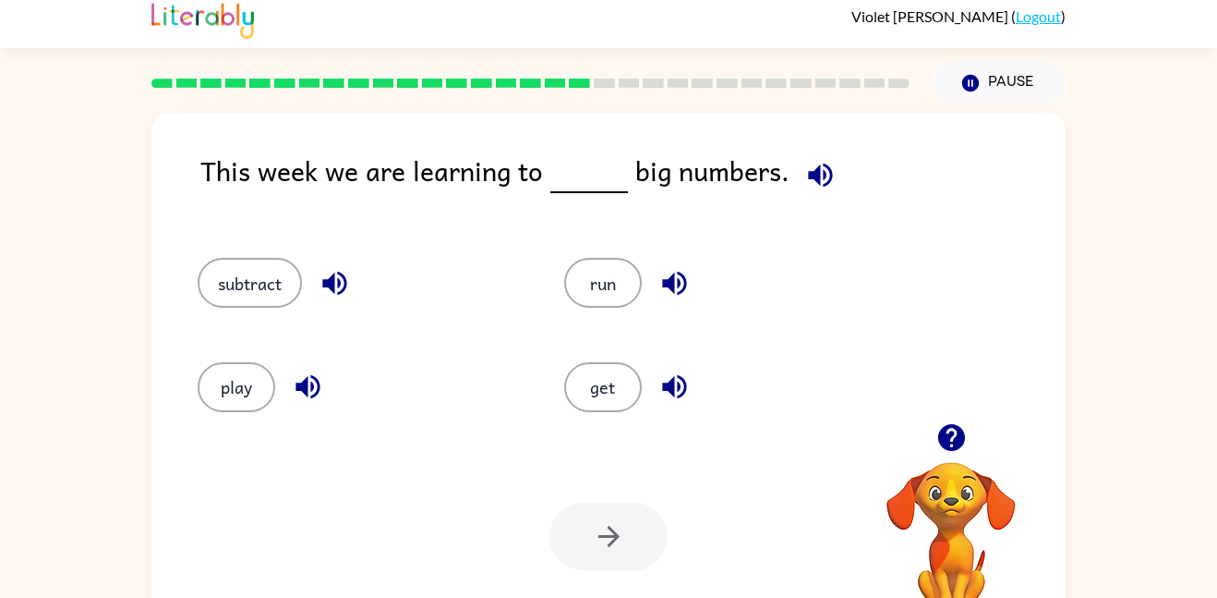
click at [830, 178] on button "button" at bounding box center [820, 174] width 47 height 47
click at [338, 283] on icon "button" at bounding box center [335, 283] width 32 height 32
click at [298, 381] on icon "button" at bounding box center [308, 386] width 32 height 32
click at [265, 302] on button "subtract" at bounding box center [250, 283] width 104 height 50
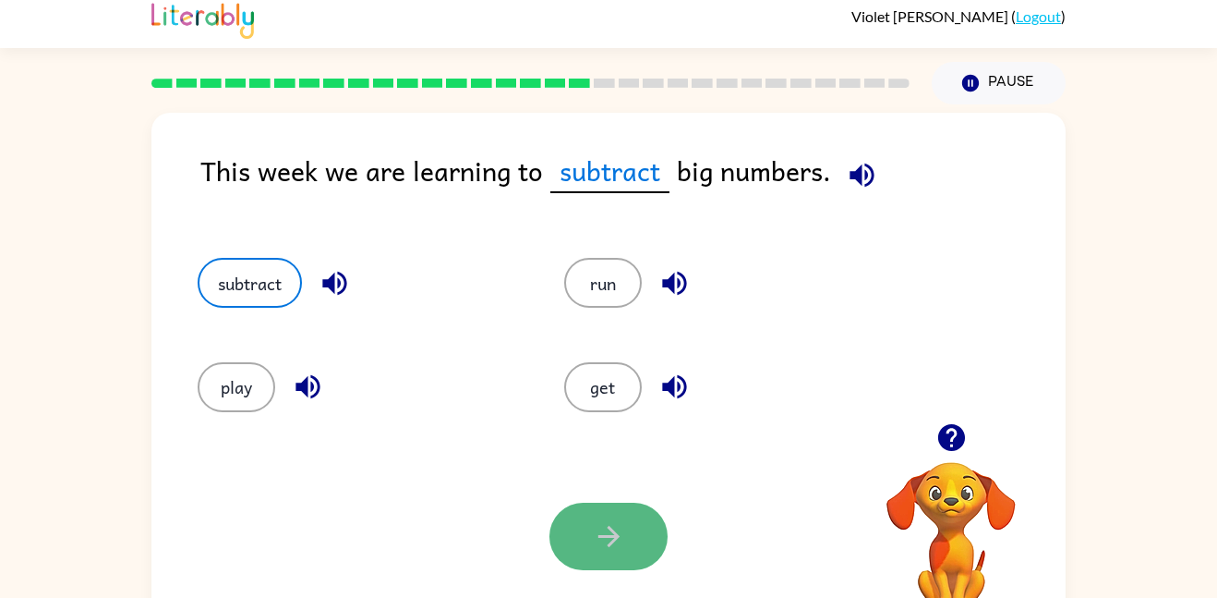
click at [609, 524] on icon "button" at bounding box center [609, 536] width 32 height 32
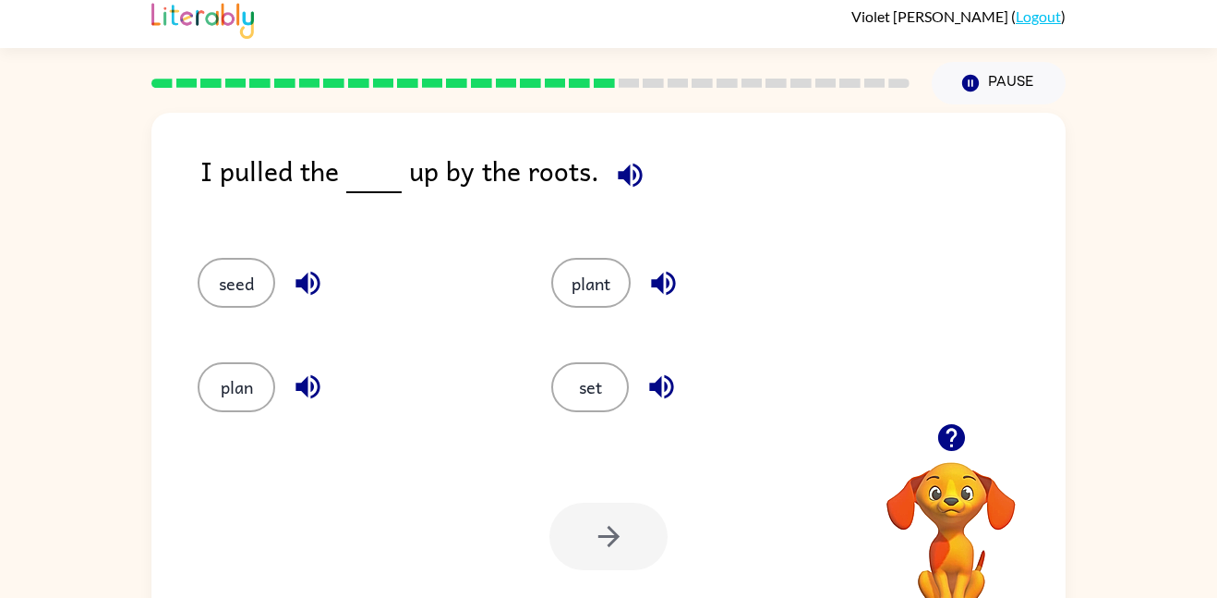
click at [623, 156] on button "button" at bounding box center [630, 174] width 47 height 47
click at [639, 272] on div "plant" at bounding box center [706, 283] width 311 height 50
click at [568, 303] on button "plant" at bounding box center [590, 283] width 79 height 50
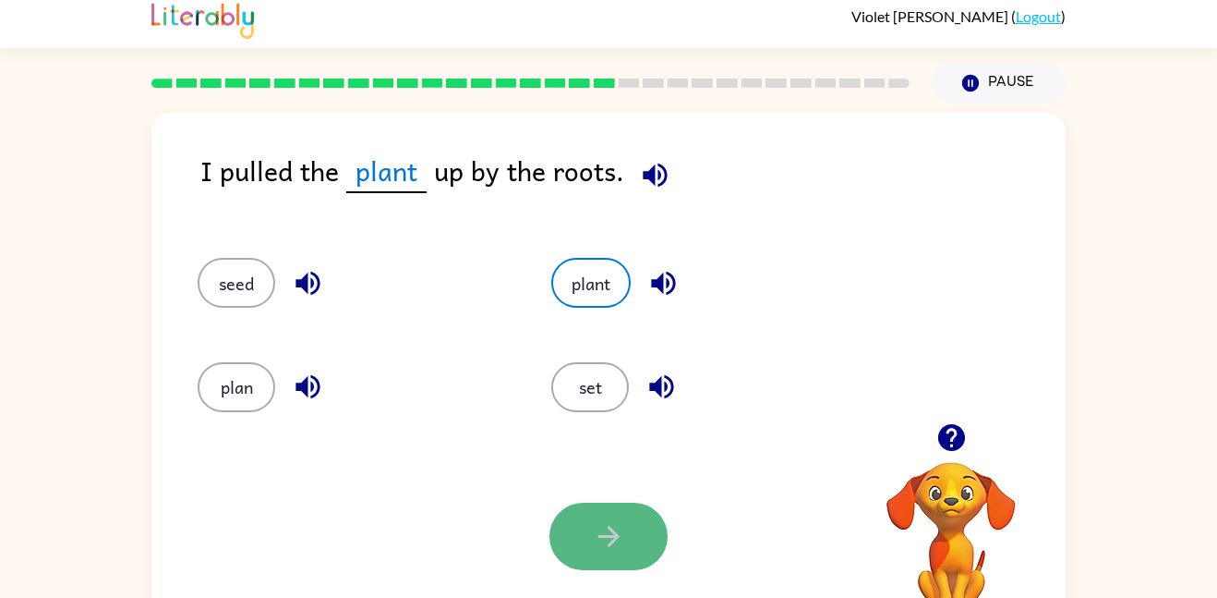
click at [610, 526] on icon "button" at bounding box center [609, 536] width 32 height 32
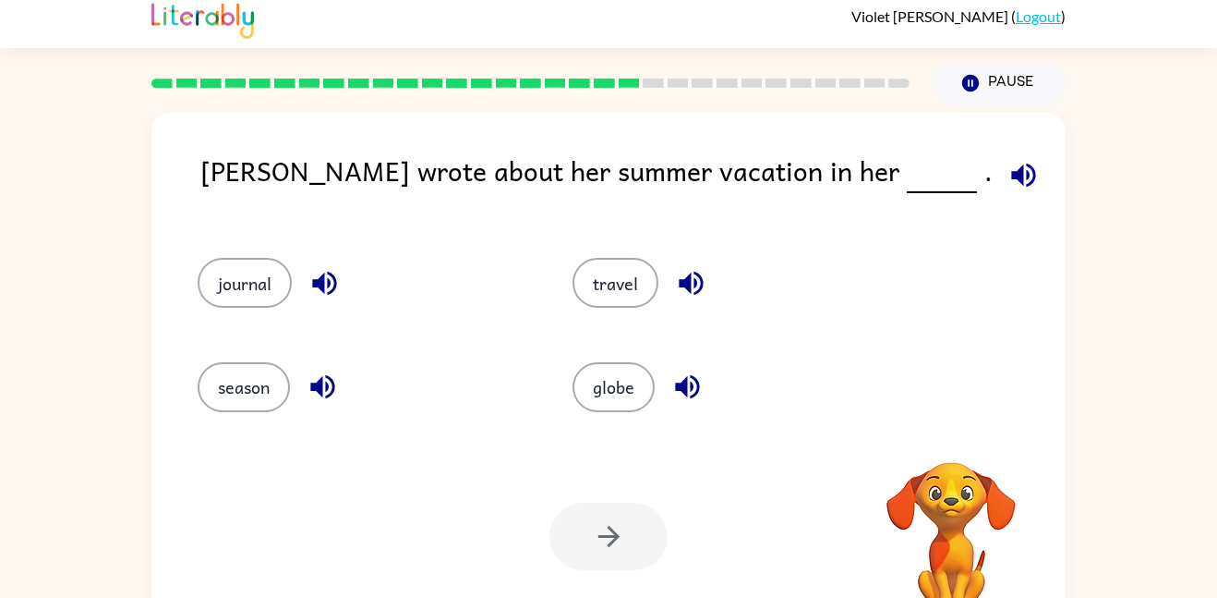
click at [1008, 177] on icon "button" at bounding box center [1024, 175] width 32 height 32
click at [679, 267] on icon "button" at bounding box center [691, 283] width 32 height 32
click at [307, 281] on button "button" at bounding box center [324, 283] width 47 height 47
click at [320, 378] on icon "button" at bounding box center [323, 386] width 32 height 32
click at [236, 266] on button "journal" at bounding box center [245, 283] width 94 height 50
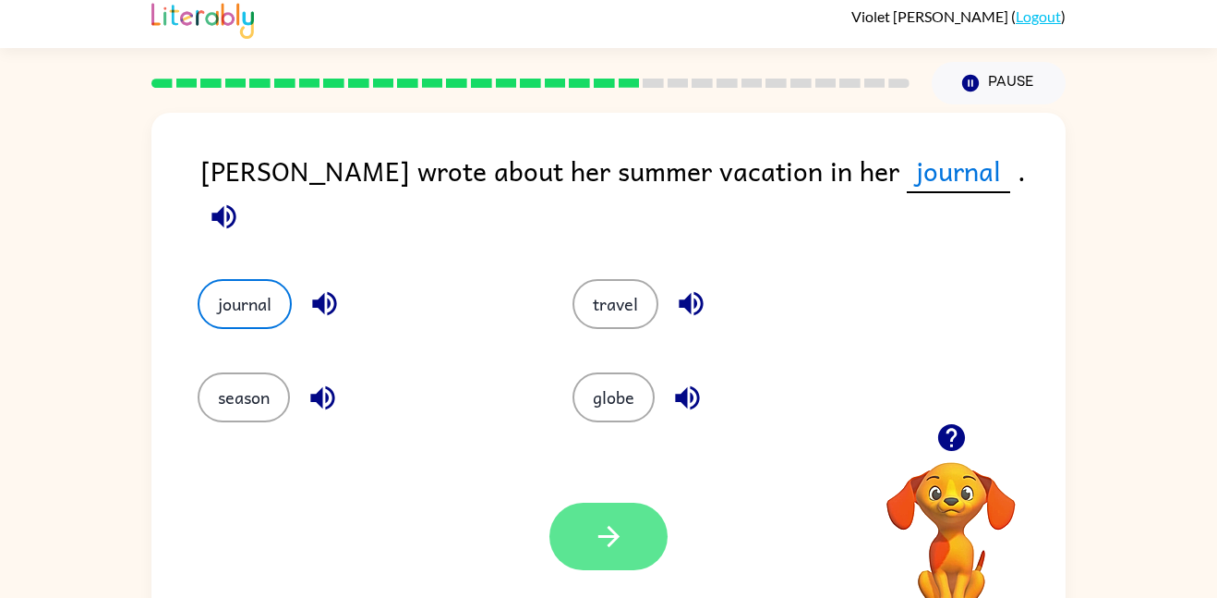
click at [647, 517] on button "button" at bounding box center [609, 535] width 118 height 67
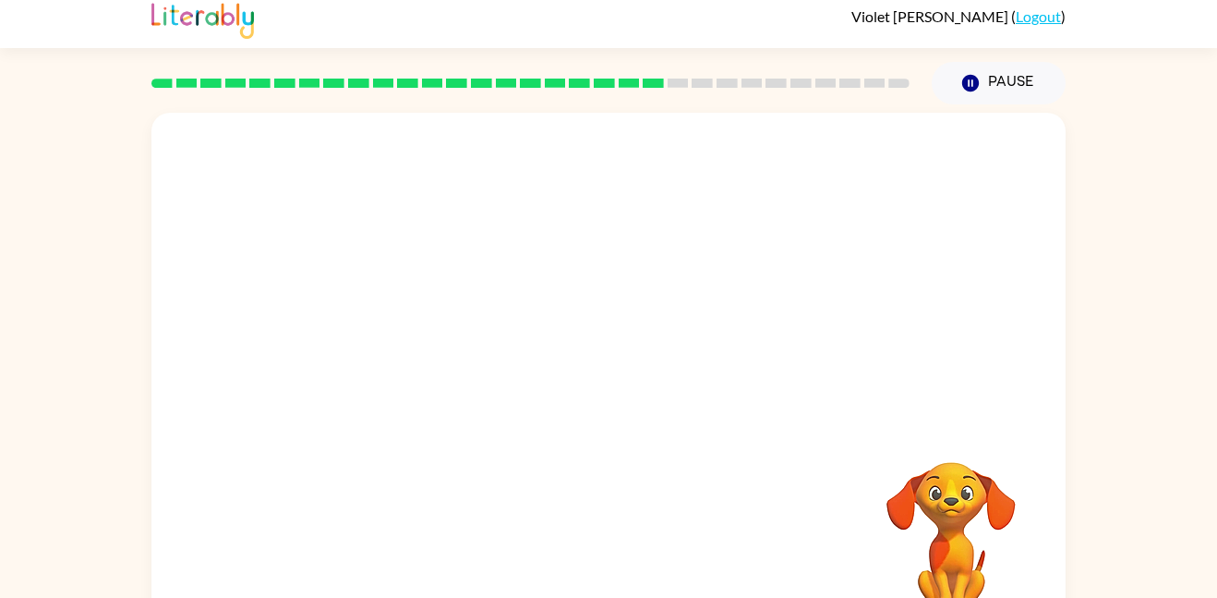
scroll to position [0, 0]
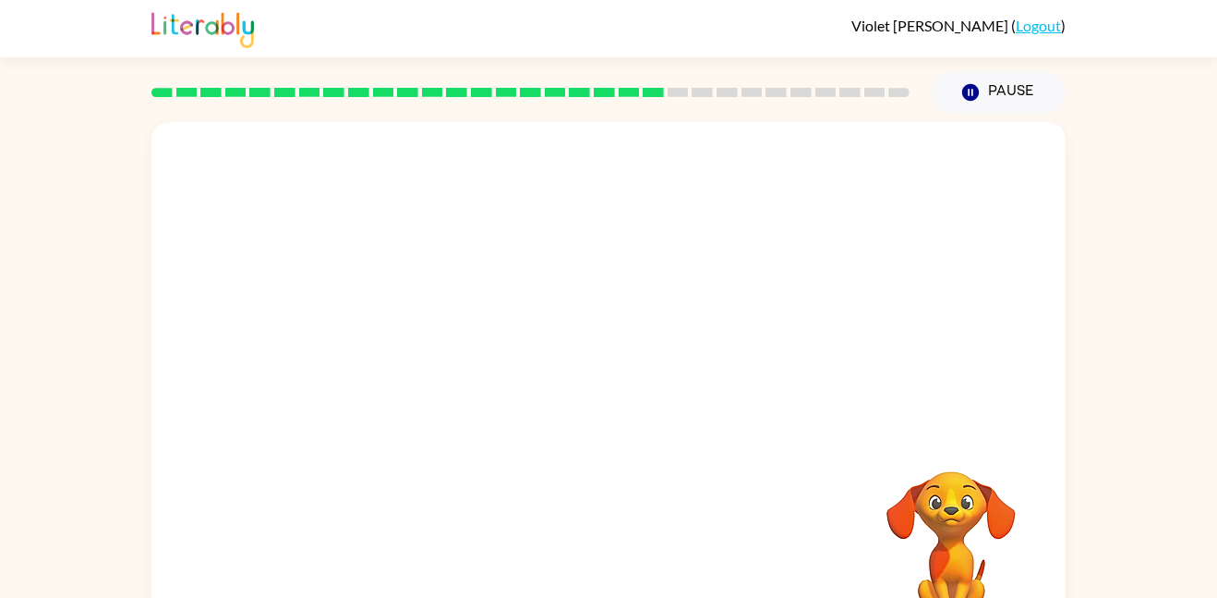
click at [647, 517] on div "Your browser must support playing .mp4 files to use Literably. Please try using…" at bounding box center [608, 385] width 914 height 527
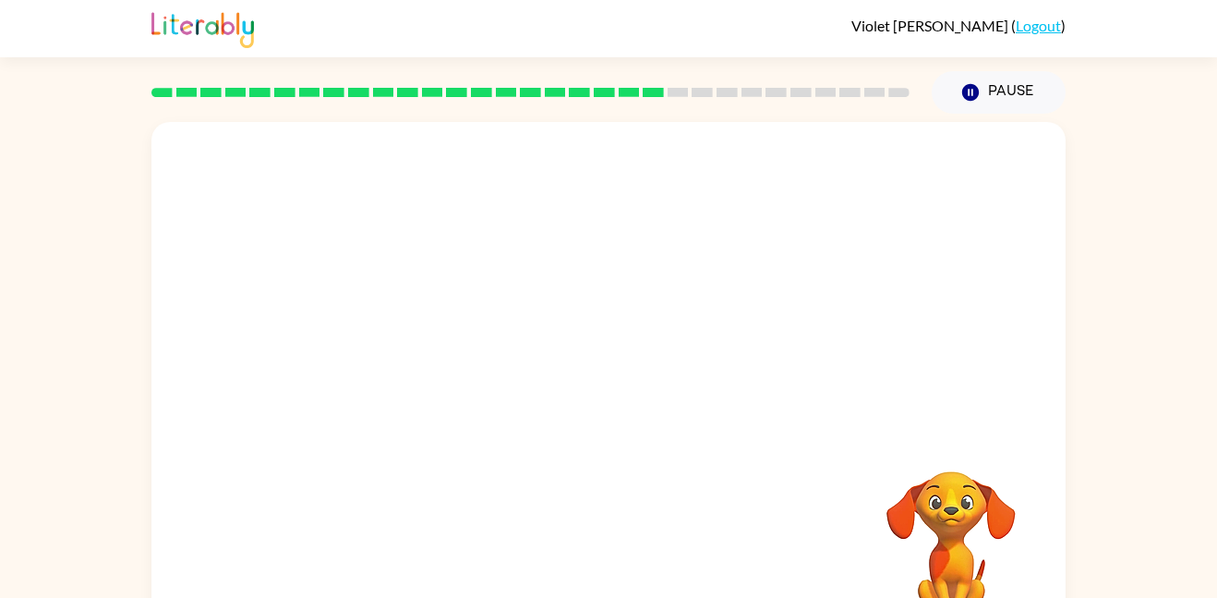
click at [647, 517] on div "Your browser must support playing .mp4 files to use Literably. Please try using…" at bounding box center [608, 385] width 914 height 527
click at [634, 414] on button "button" at bounding box center [609, 394] width 118 height 67
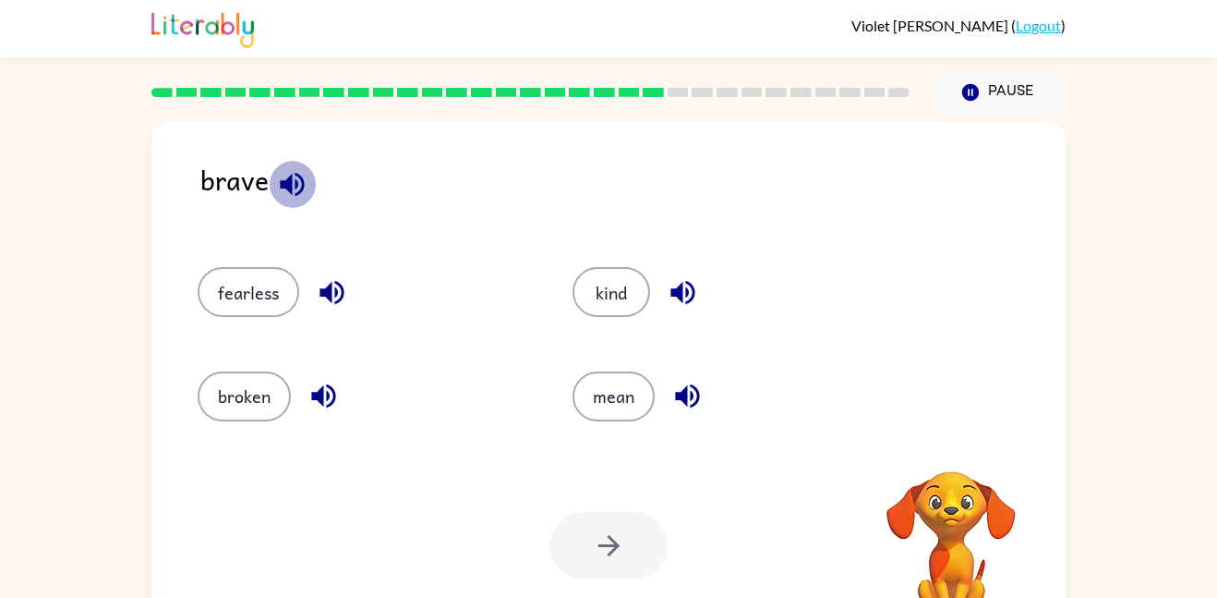
click at [288, 174] on icon "button" at bounding box center [292, 184] width 32 height 32
click at [345, 272] on button "button" at bounding box center [331, 292] width 47 height 47
click at [332, 399] on icon "button" at bounding box center [324, 396] width 32 height 32
click at [226, 258] on div "fearless" at bounding box center [350, 283] width 375 height 103
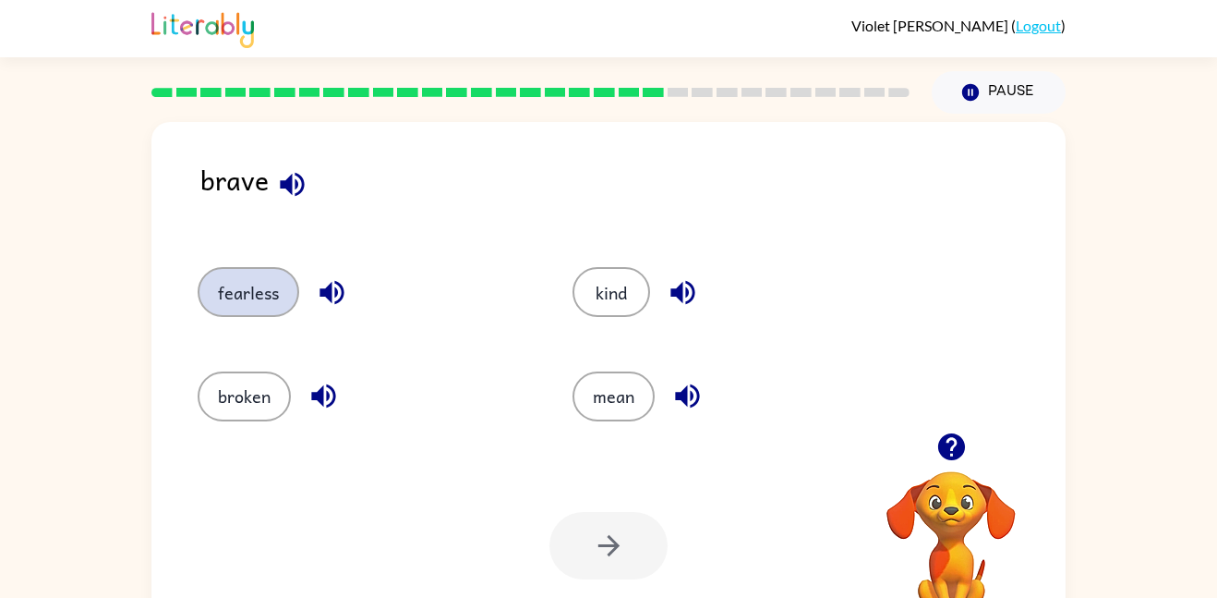
click at [242, 285] on button "fearless" at bounding box center [249, 292] width 102 height 50
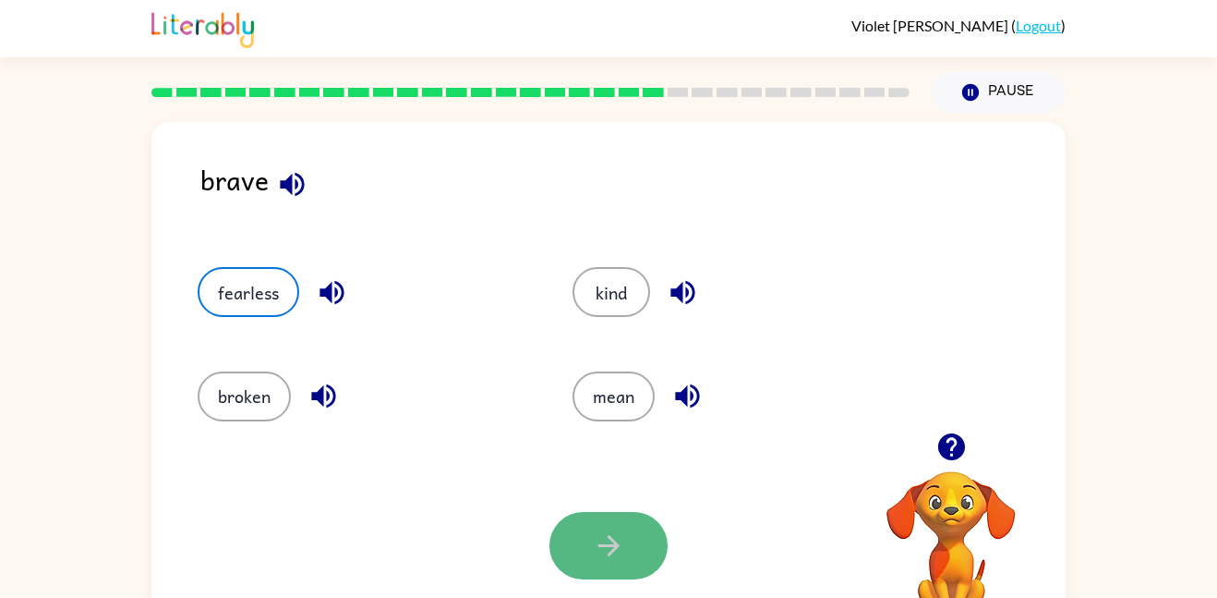
click at [626, 551] on button "button" at bounding box center [609, 545] width 118 height 67
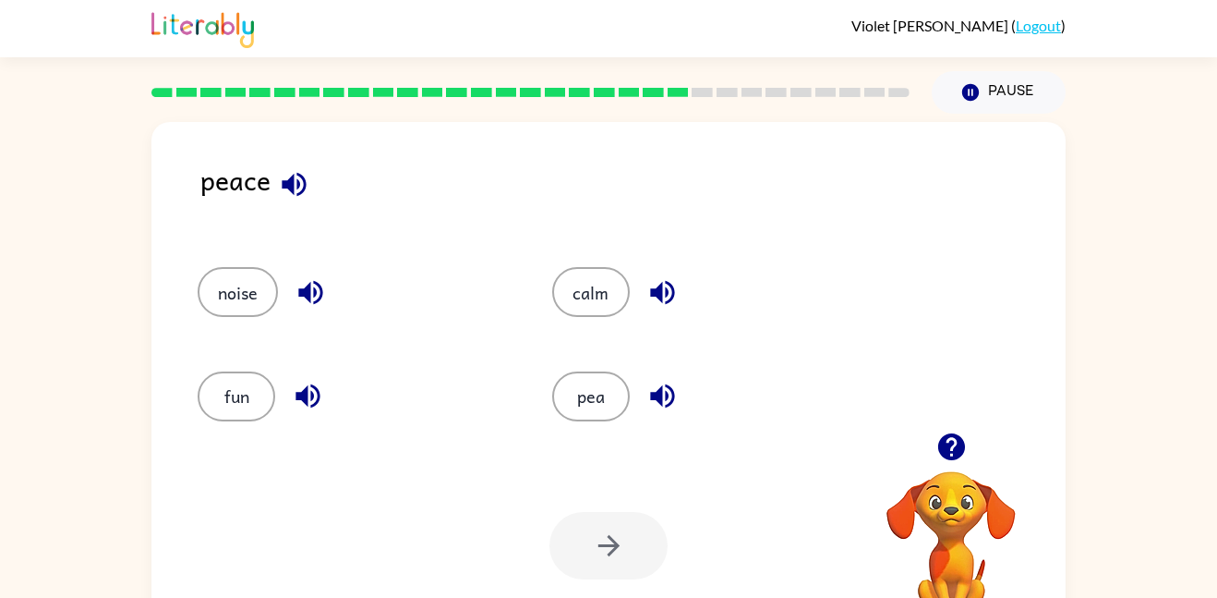
click at [289, 187] on icon "button" at bounding box center [294, 184] width 24 height 24
click at [303, 293] on icon "button" at bounding box center [310, 293] width 24 height 24
click at [296, 382] on icon "button" at bounding box center [308, 396] width 32 height 32
click at [654, 274] on button "button" at bounding box center [662, 292] width 47 height 47
click at [577, 283] on button "calm" at bounding box center [591, 292] width 78 height 50
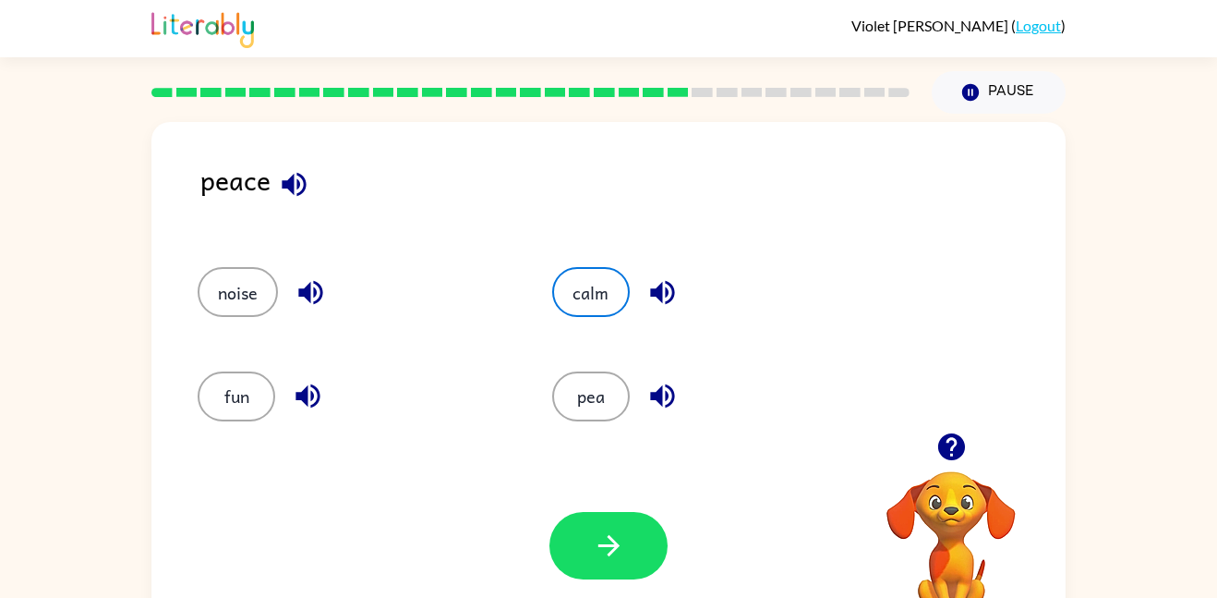
click at [629, 507] on div "Your browser must support playing .mp4 files to use Literably. Please try using…" at bounding box center [608, 545] width 914 height 208
click at [628, 521] on button "button" at bounding box center [609, 545] width 118 height 67
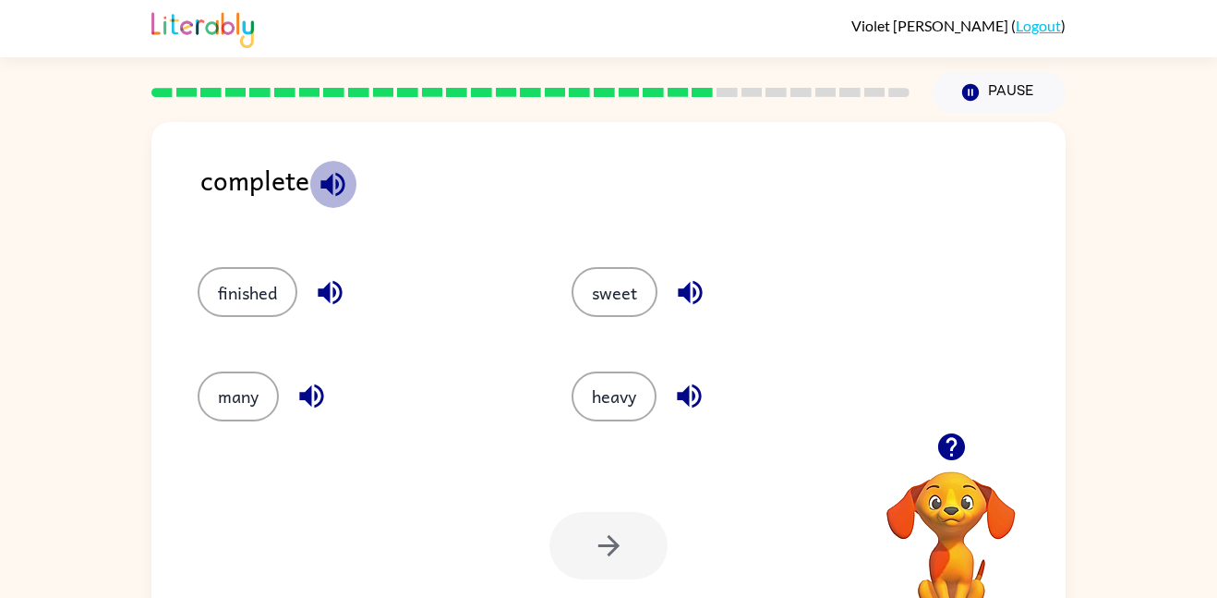
click at [320, 196] on icon "button" at bounding box center [333, 184] width 32 height 32
click at [308, 284] on button "button" at bounding box center [330, 292] width 47 height 47
click at [279, 283] on button "finished" at bounding box center [248, 292] width 100 height 50
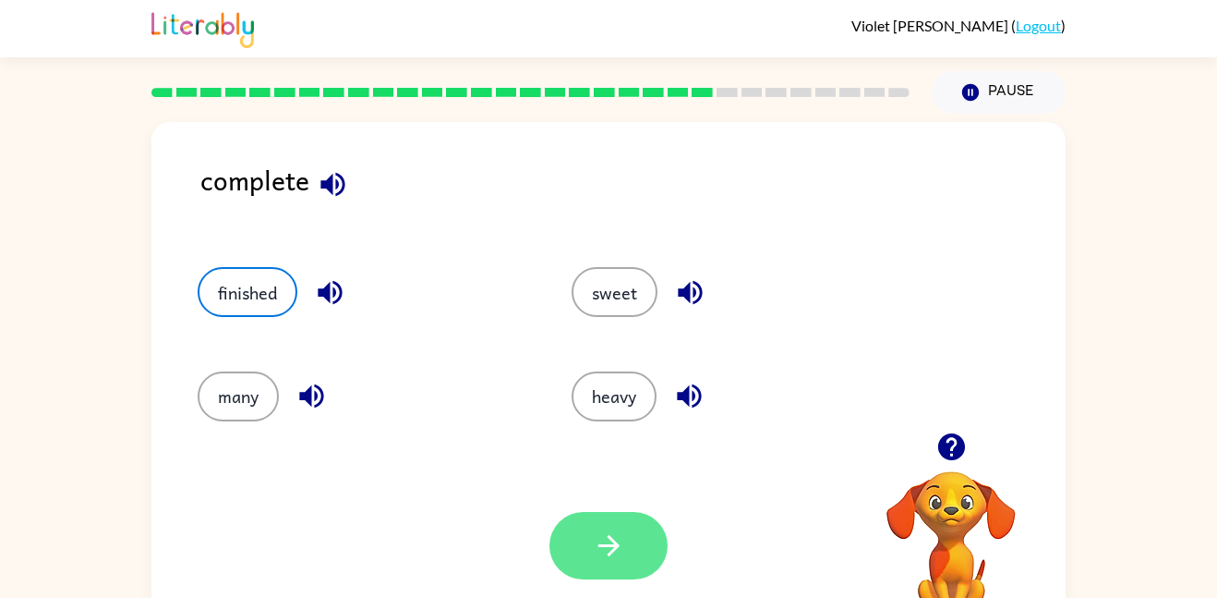
click at [614, 545] on icon "button" at bounding box center [608, 545] width 21 height 21
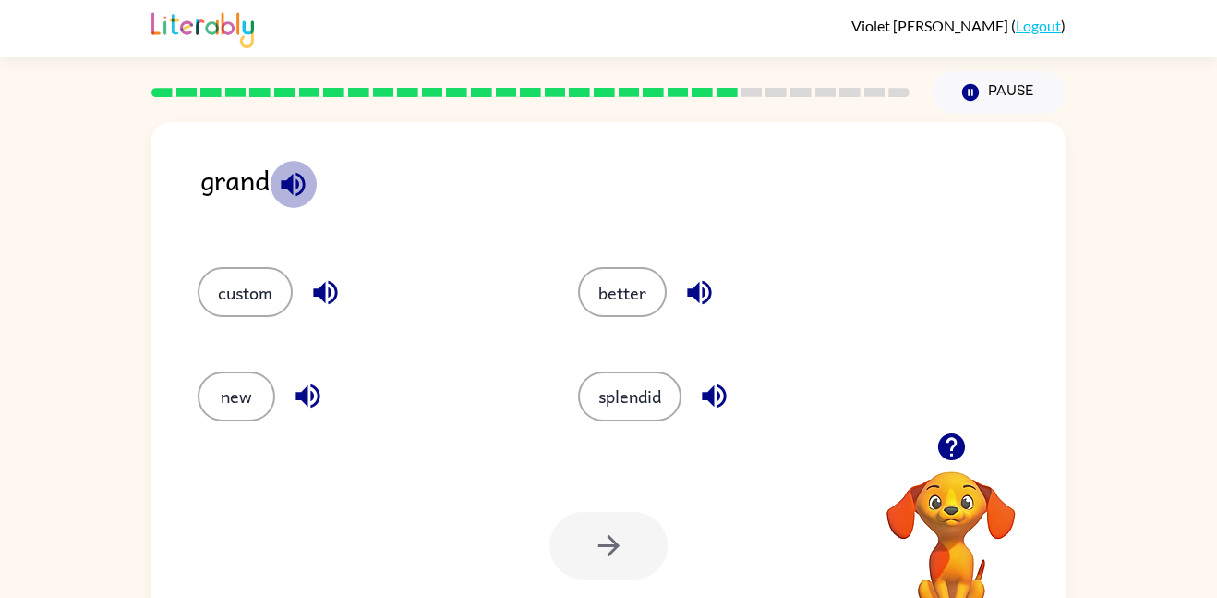
click at [301, 173] on icon "button" at bounding box center [293, 184] width 32 height 32
click at [322, 276] on icon "button" at bounding box center [325, 292] width 32 height 32
click at [327, 272] on button "button" at bounding box center [325, 292] width 47 height 47
click at [288, 163] on button "button" at bounding box center [293, 184] width 47 height 47
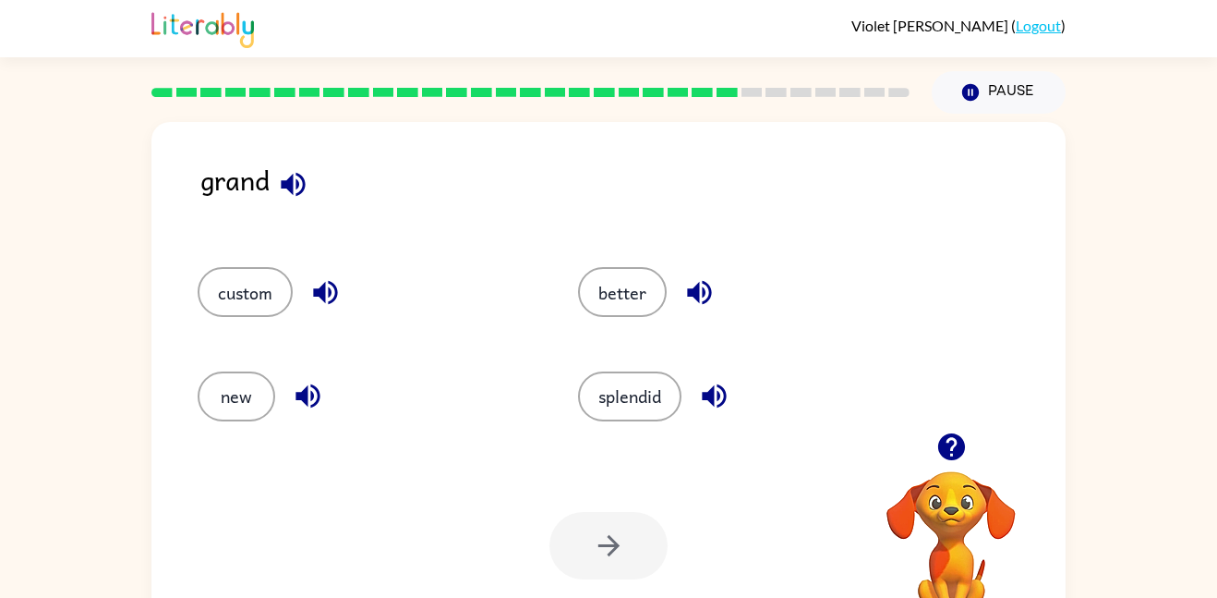
click at [330, 279] on icon "button" at bounding box center [325, 292] width 32 height 32
click at [305, 397] on icon "button" at bounding box center [308, 396] width 24 height 24
click at [313, 395] on icon "button" at bounding box center [308, 396] width 24 height 24
click at [253, 410] on button "new" at bounding box center [237, 396] width 78 height 50
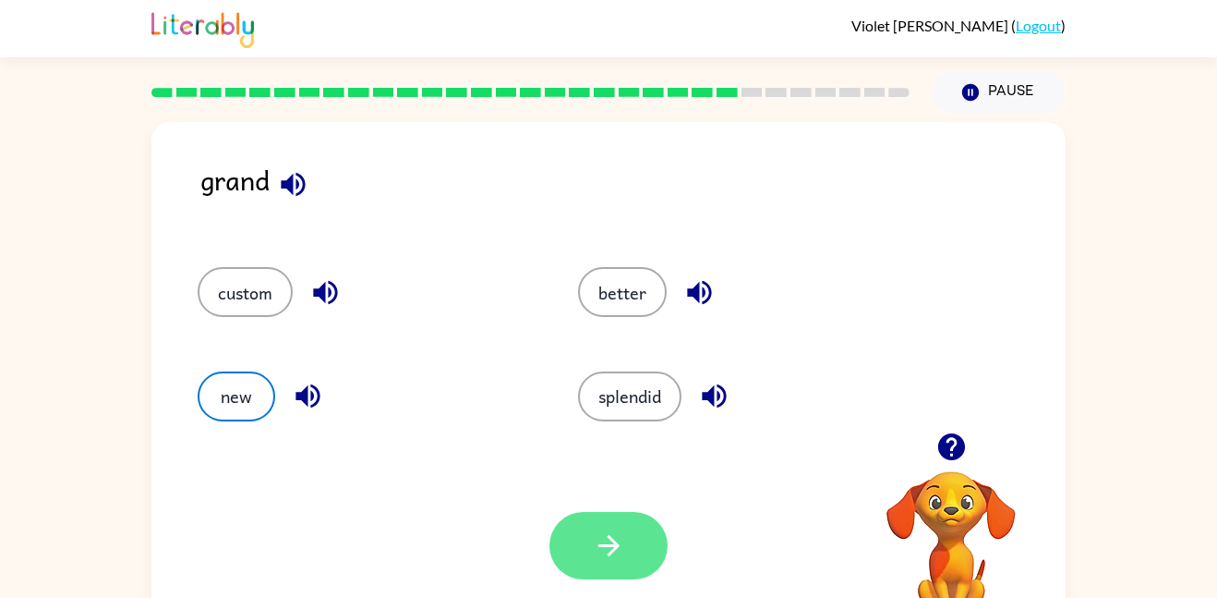
click at [657, 565] on button "button" at bounding box center [609, 545] width 118 height 67
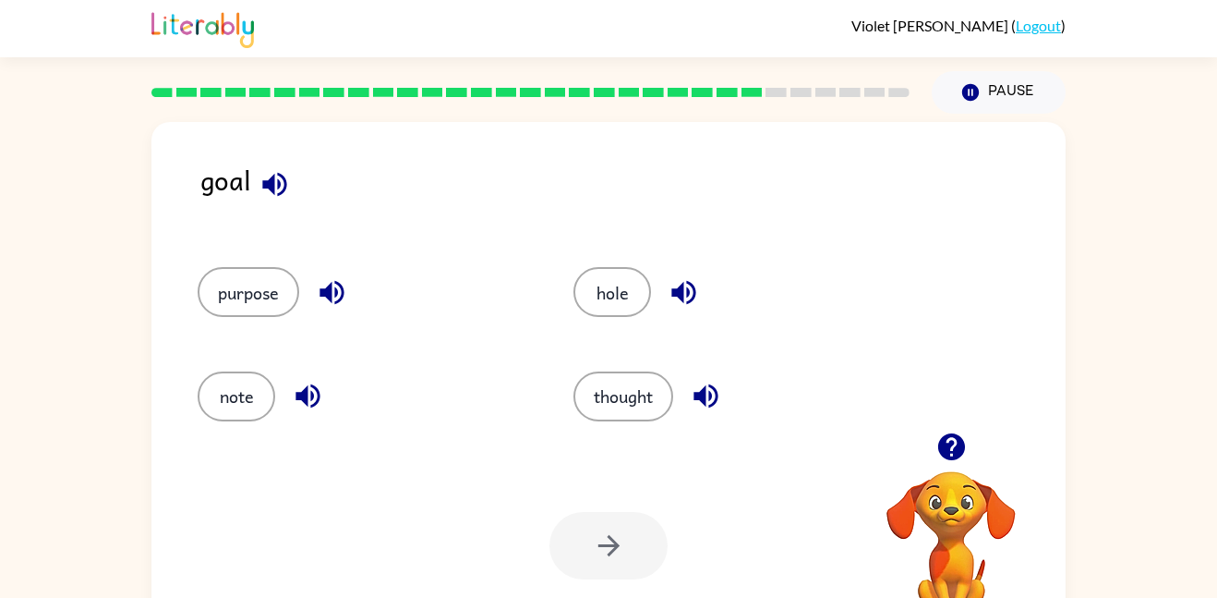
click at [284, 188] on icon "button" at bounding box center [274, 184] width 24 height 24
click at [322, 287] on icon "button" at bounding box center [332, 292] width 32 height 32
click at [301, 405] on icon "button" at bounding box center [308, 396] width 32 height 32
click at [685, 278] on icon "button" at bounding box center [684, 292] width 32 height 32
click at [708, 383] on icon "button" at bounding box center [706, 396] width 32 height 32
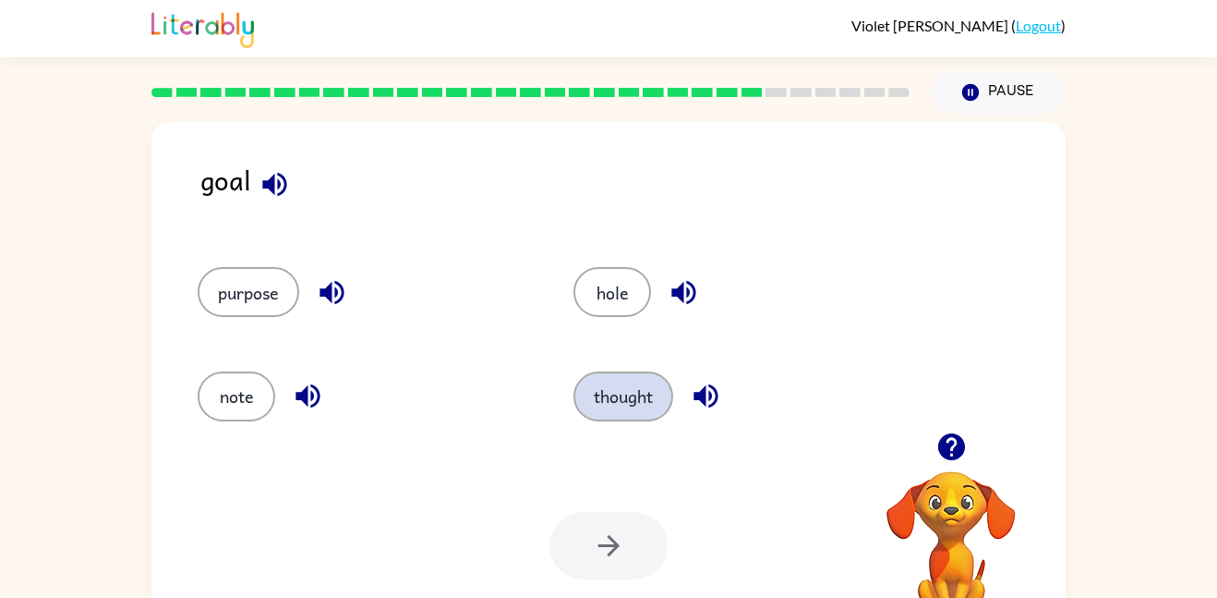
click at [634, 395] on button "thought" at bounding box center [624, 396] width 100 height 50
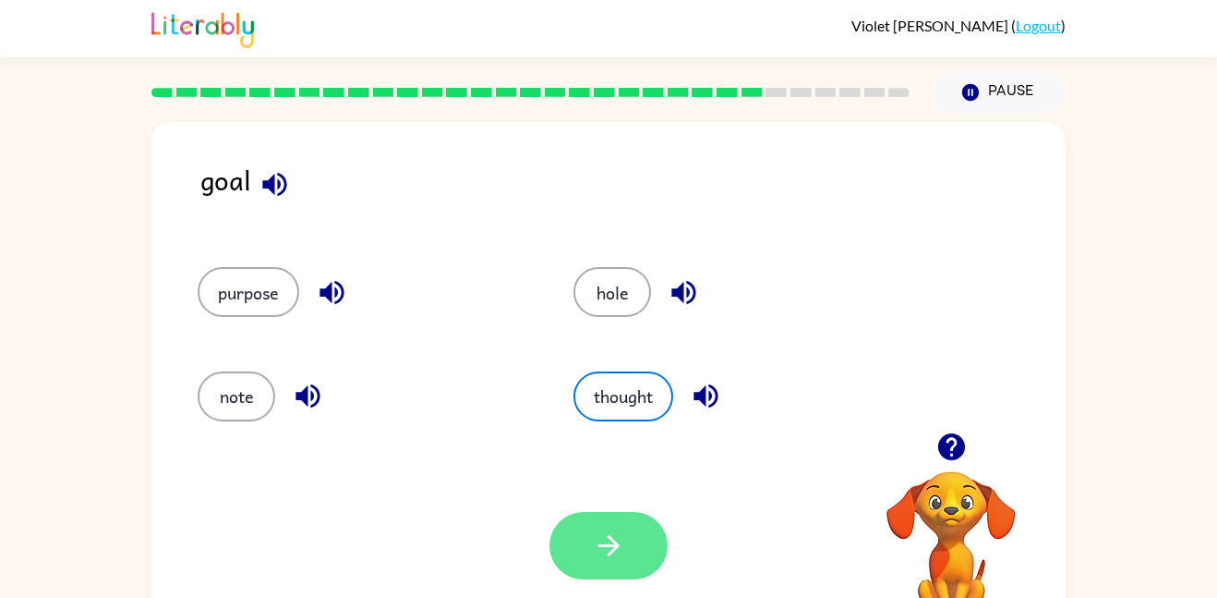
click at [609, 531] on icon "button" at bounding box center [609, 545] width 32 height 32
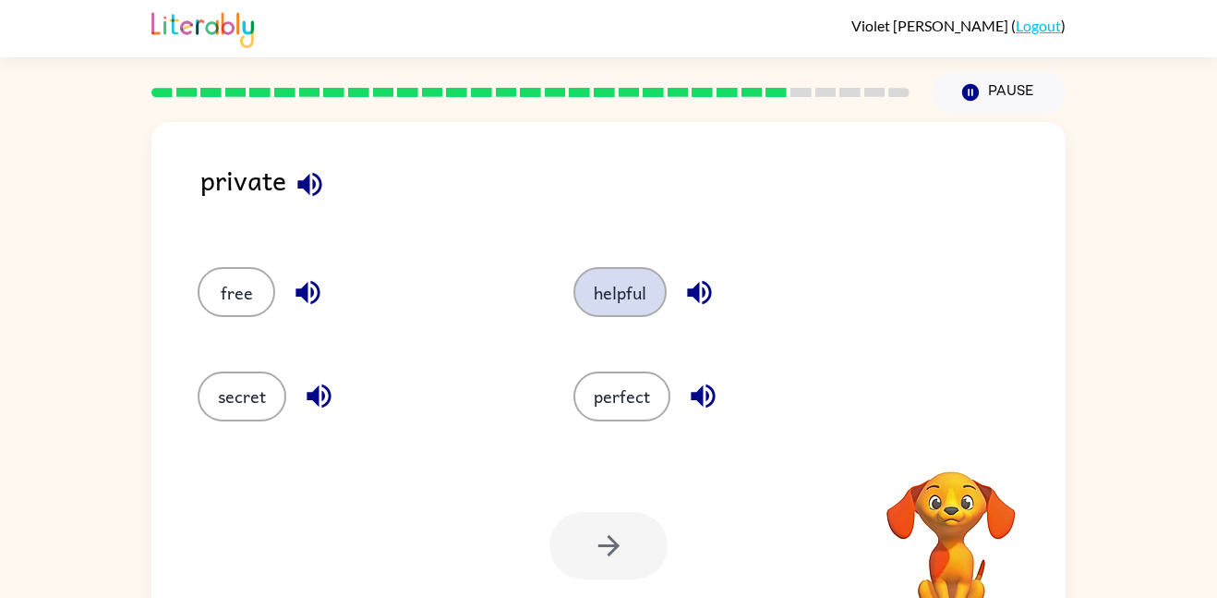
click at [603, 311] on button "helpful" at bounding box center [620, 292] width 93 height 50
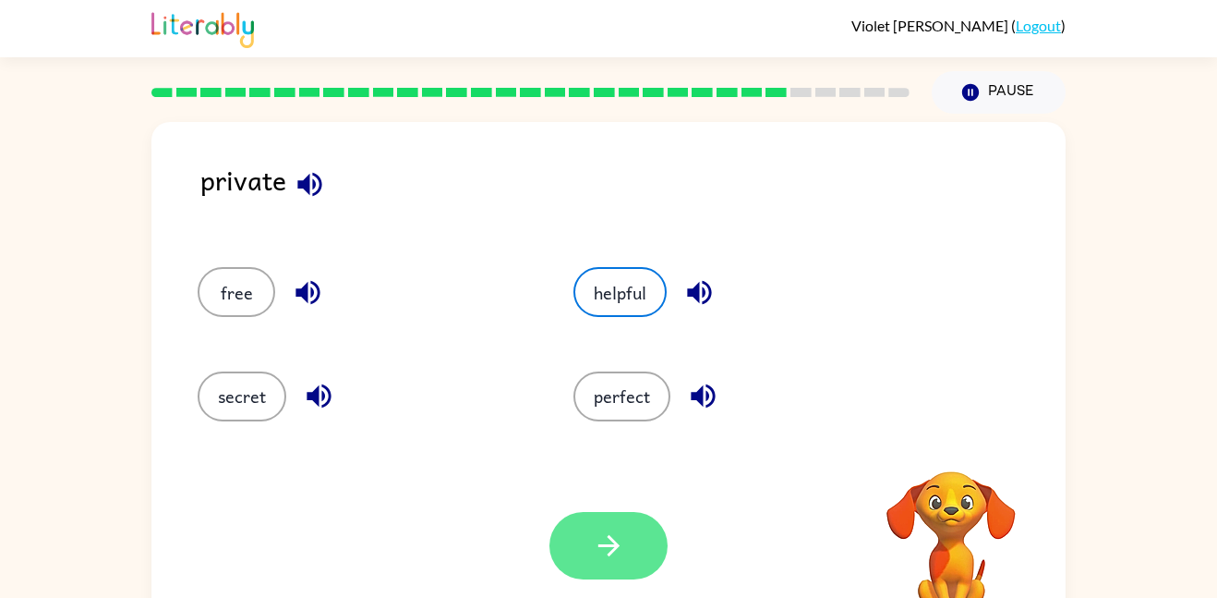
click at [605, 536] on icon "button" at bounding box center [609, 545] width 32 height 32
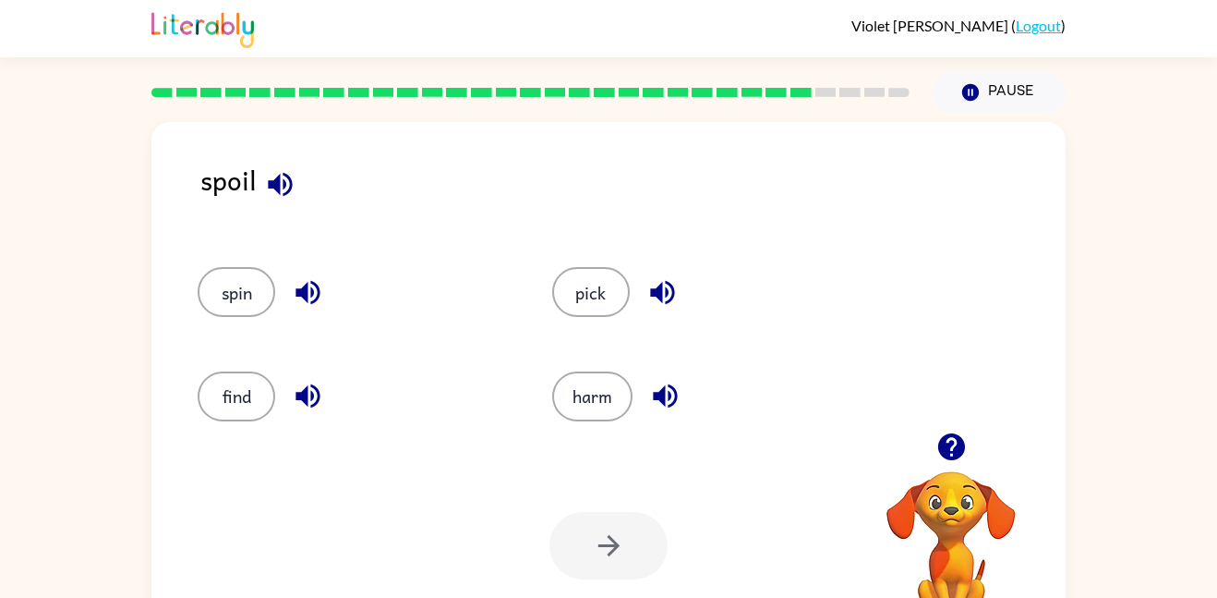
click at [278, 192] on icon "button" at bounding box center [280, 184] width 24 height 24
click at [297, 291] on icon "button" at bounding box center [308, 293] width 24 height 24
click at [300, 400] on icon "button" at bounding box center [308, 396] width 24 height 24
click at [658, 286] on icon "button" at bounding box center [662, 293] width 24 height 24
click at [664, 383] on icon "button" at bounding box center [665, 396] width 32 height 32
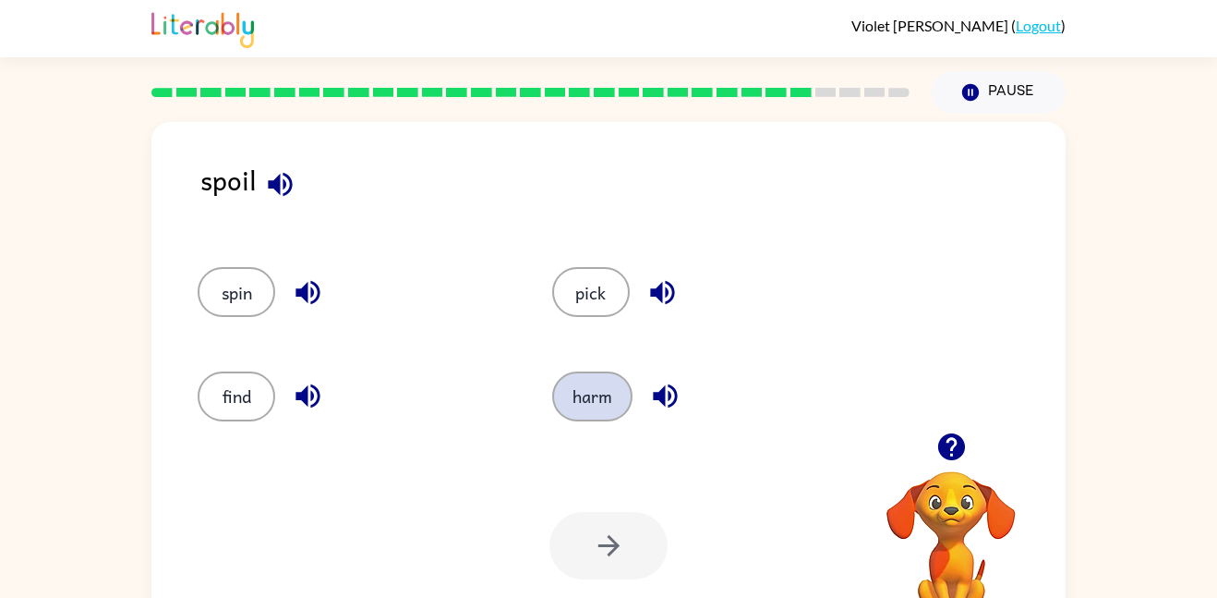
click at [597, 390] on button "harm" at bounding box center [592, 396] width 80 height 50
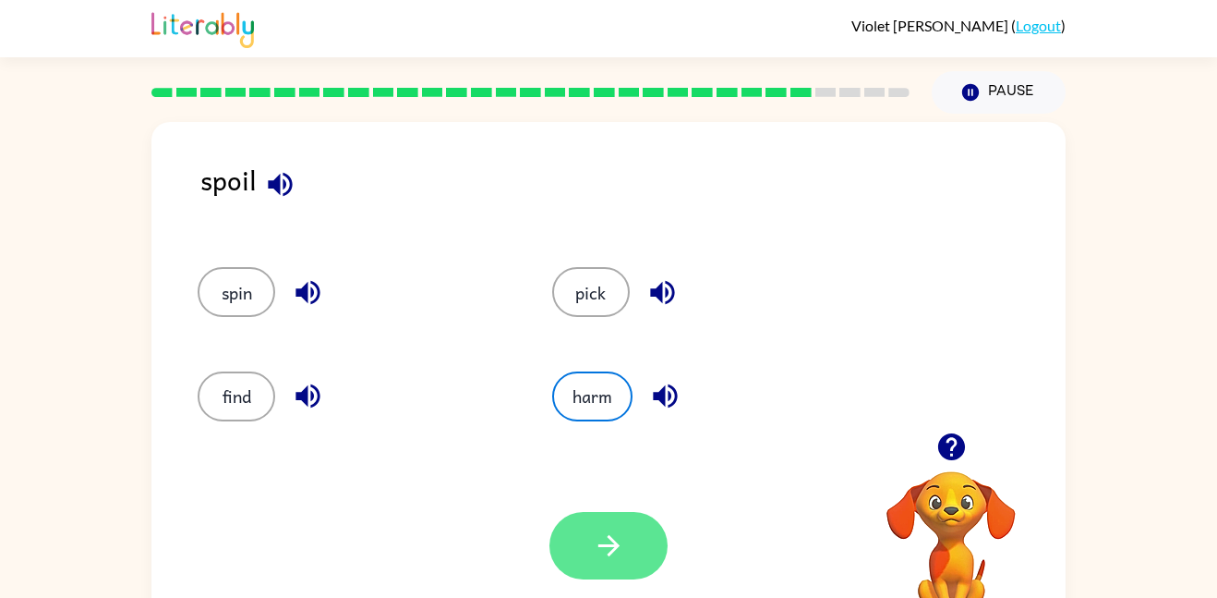
click at [603, 532] on icon "button" at bounding box center [609, 545] width 32 height 32
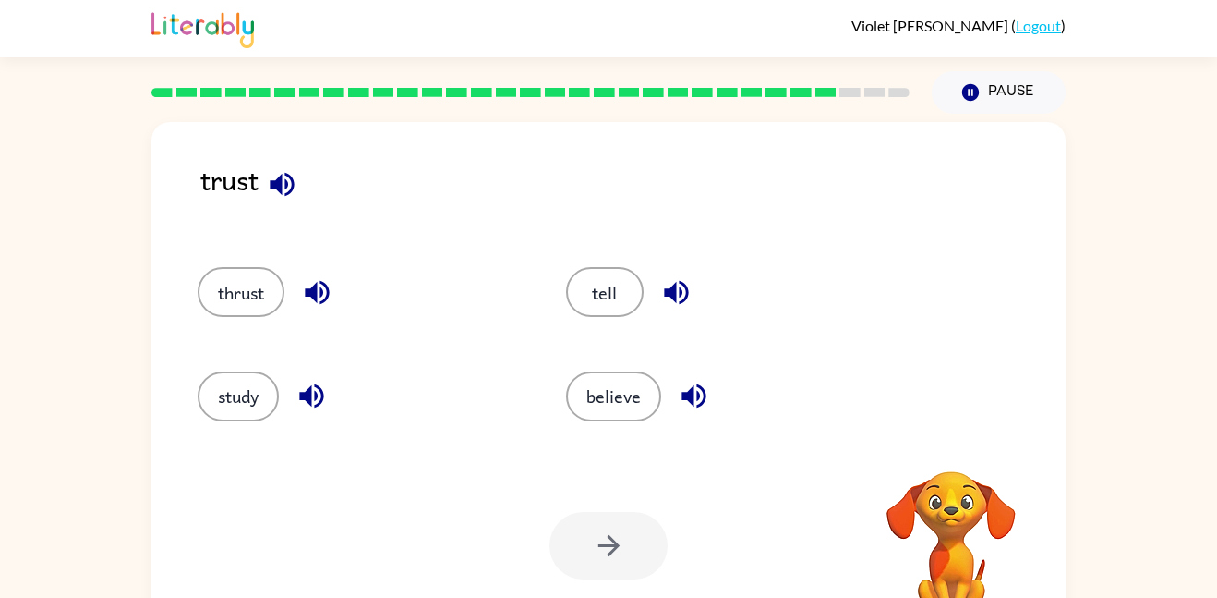
click at [603, 533] on div at bounding box center [609, 545] width 118 height 67
click at [275, 178] on icon "button" at bounding box center [282, 184] width 32 height 32
click at [323, 272] on button "button" at bounding box center [317, 292] width 47 height 47
click at [310, 380] on icon "button" at bounding box center [312, 396] width 32 height 32
click at [670, 263] on div "tell" at bounding box center [715, 283] width 368 height 103
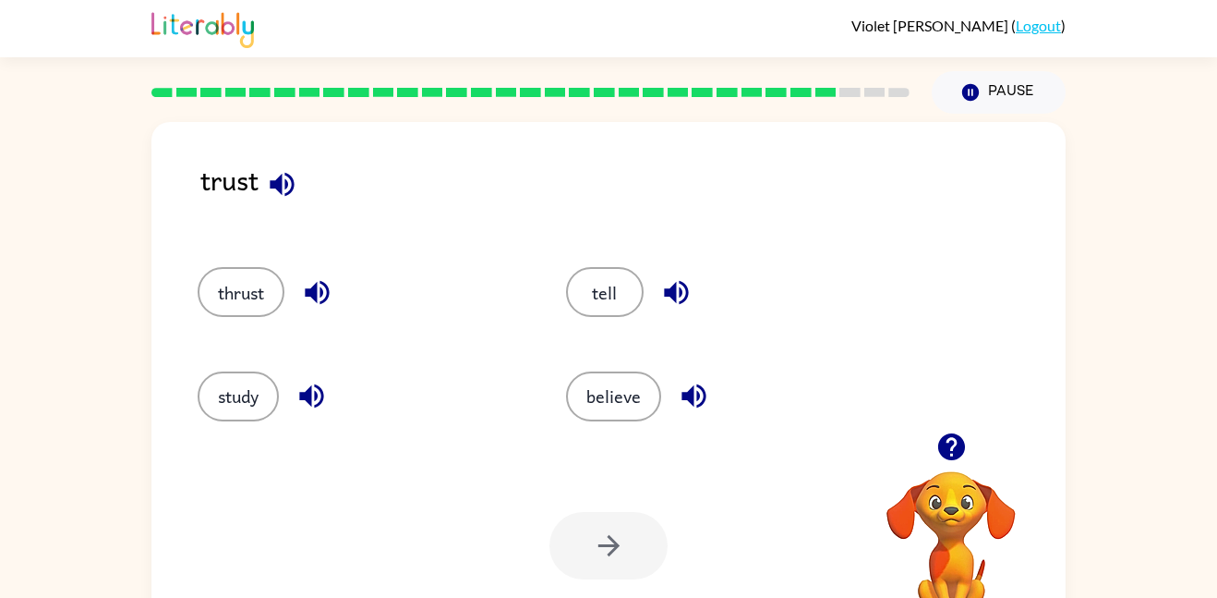
click at [673, 295] on icon "button" at bounding box center [676, 293] width 24 height 24
click at [688, 390] on icon "button" at bounding box center [694, 396] width 32 height 32
click at [637, 393] on button "believe" at bounding box center [613, 396] width 95 height 50
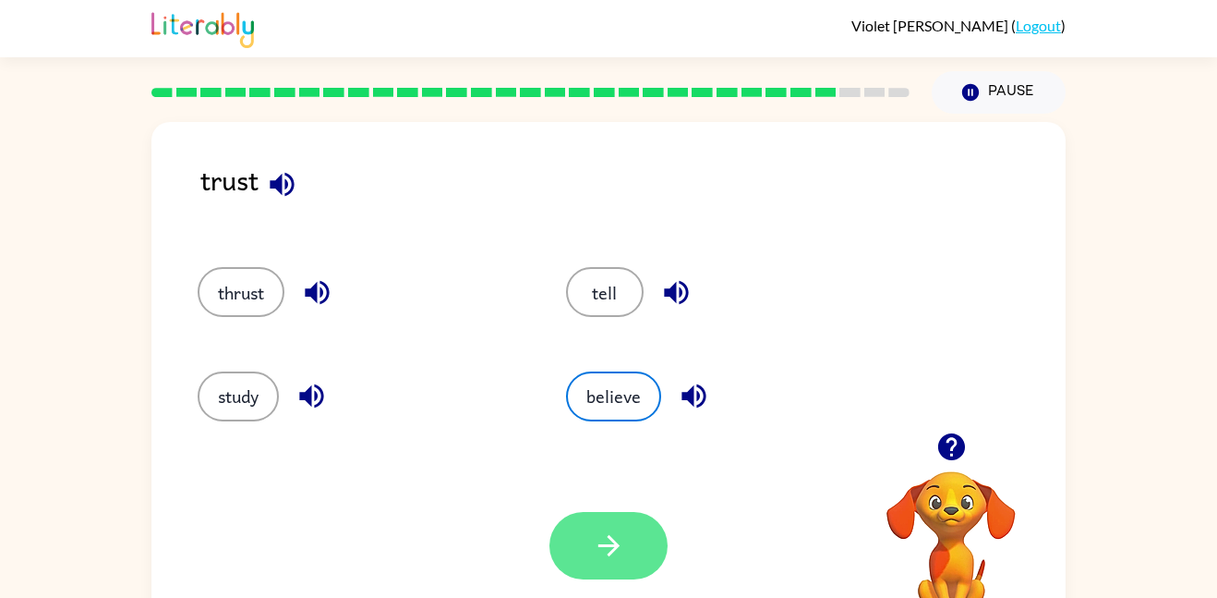
click at [606, 524] on button "button" at bounding box center [609, 545] width 118 height 67
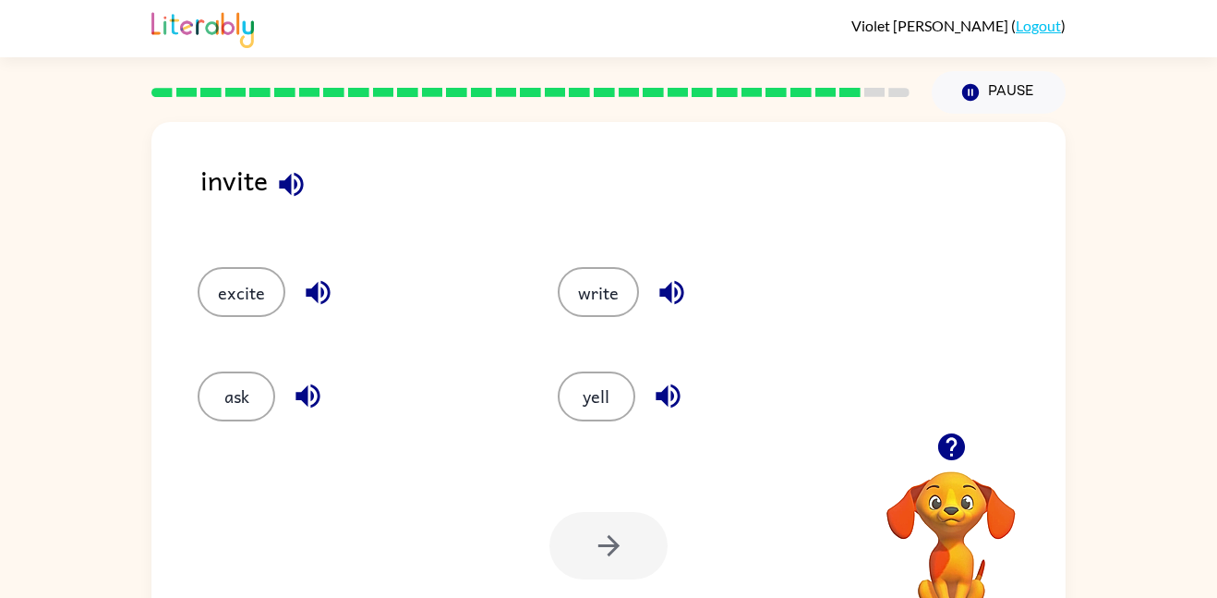
click at [258, 186] on div "invite" at bounding box center [632, 194] width 865 height 71
click at [279, 187] on icon "button" at bounding box center [291, 184] width 32 height 32
click at [323, 288] on icon "button" at bounding box center [318, 292] width 32 height 32
click at [320, 380] on icon "button" at bounding box center [308, 396] width 32 height 32
click at [681, 286] on icon "button" at bounding box center [671, 293] width 24 height 24
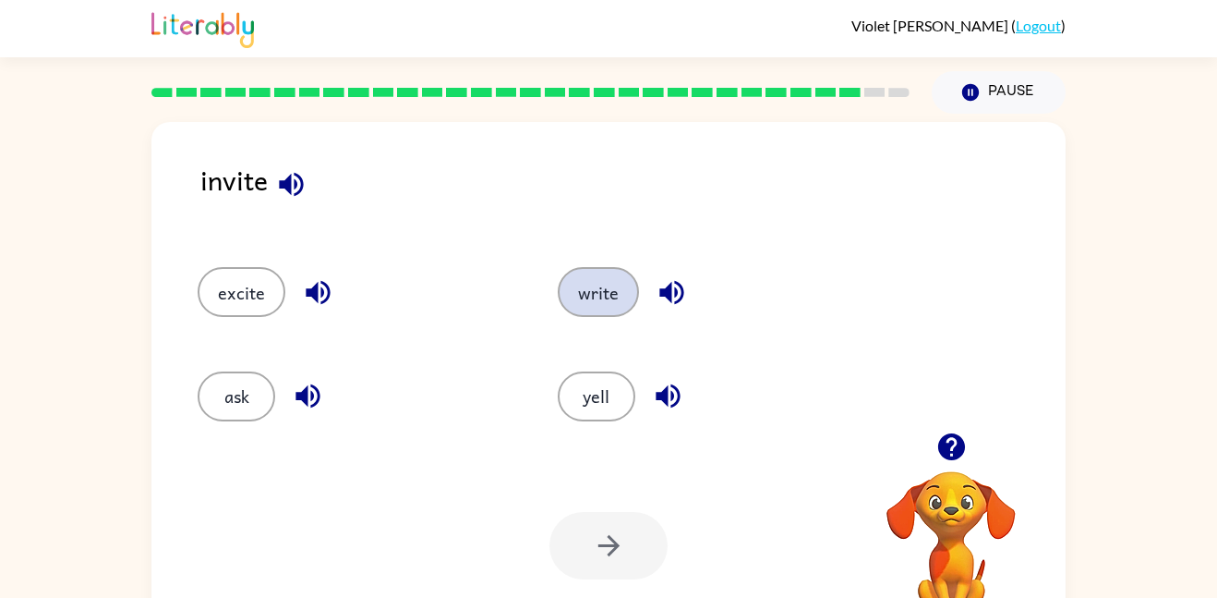
click at [609, 280] on button "write" at bounding box center [598, 292] width 81 height 50
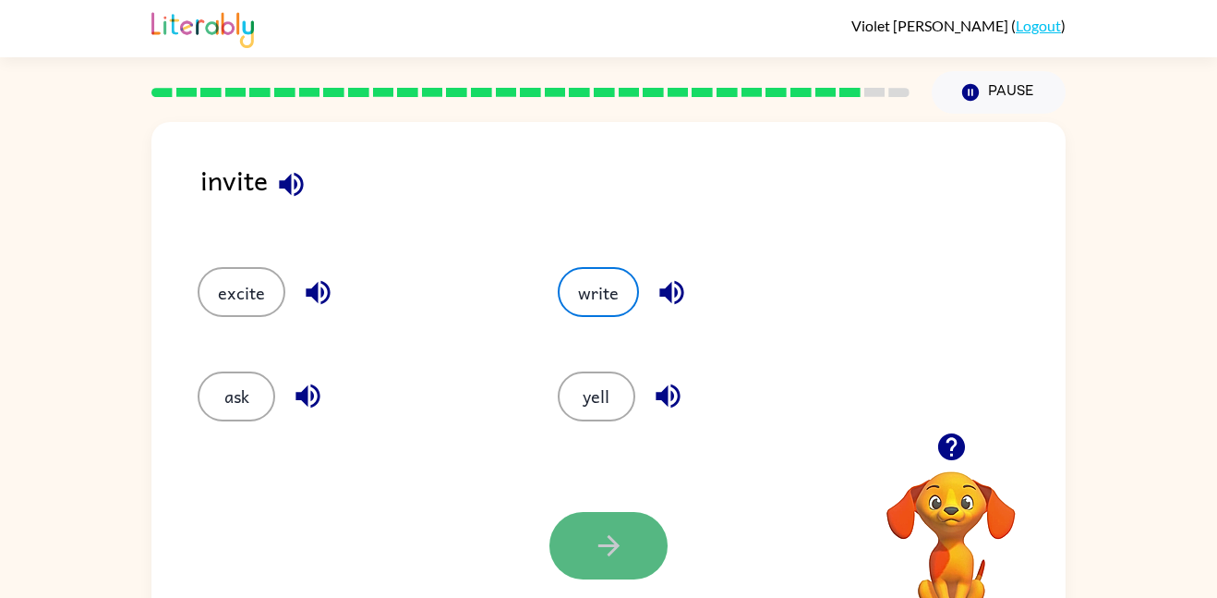
click at [618, 529] on icon "button" at bounding box center [609, 545] width 32 height 32
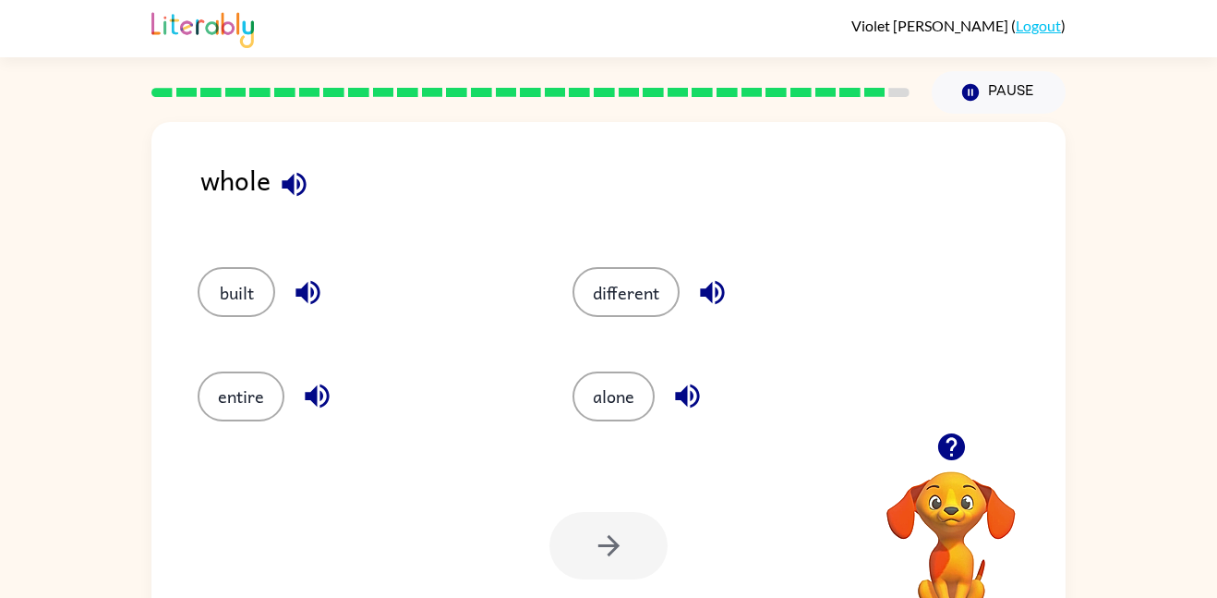
click at [301, 169] on icon "button" at bounding box center [294, 184] width 32 height 32
click at [242, 416] on button "entire" at bounding box center [241, 396] width 87 height 50
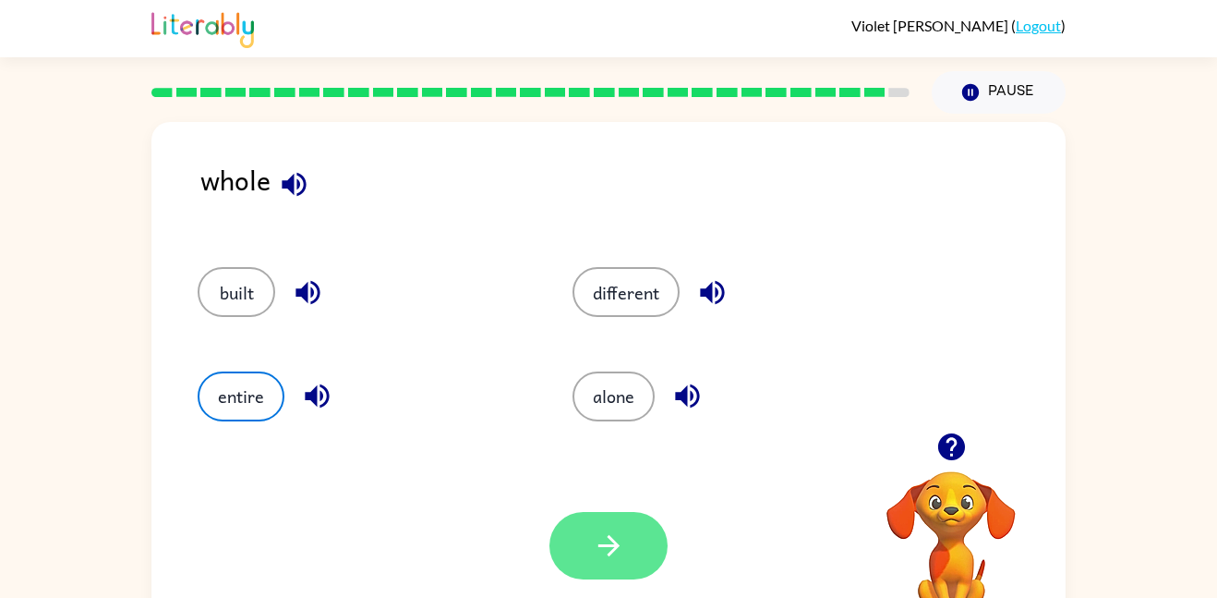
click at [635, 540] on button "button" at bounding box center [609, 545] width 118 height 67
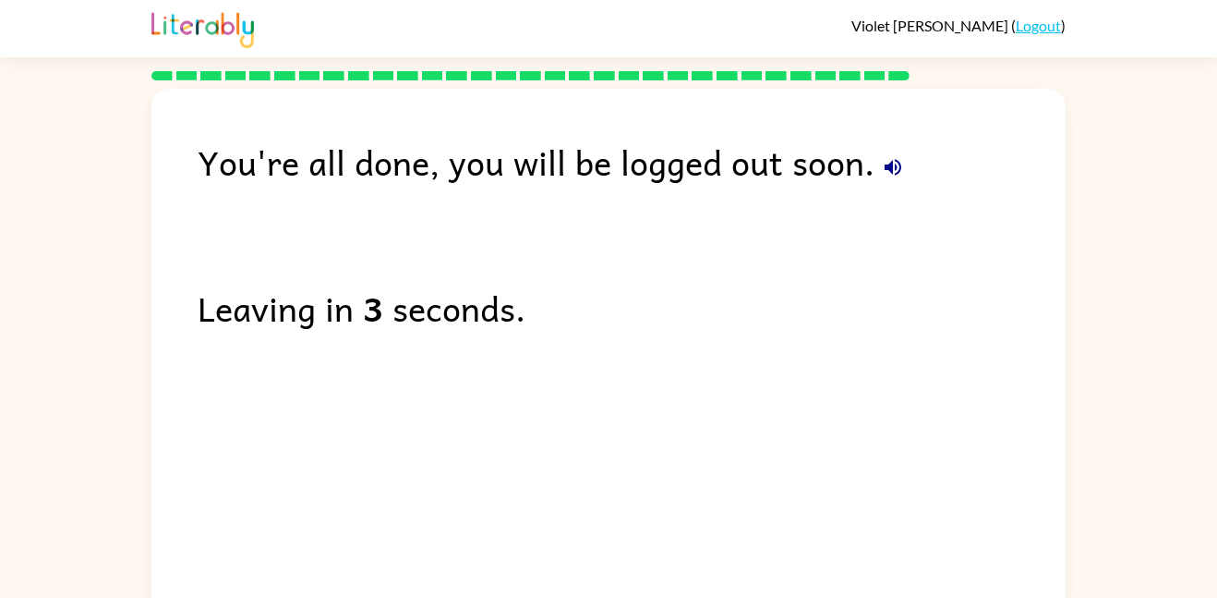
click at [467, 328] on div "Leaving in 3 seconds." at bounding box center [632, 308] width 868 height 54
